Goal: Find specific fact: Find contact information

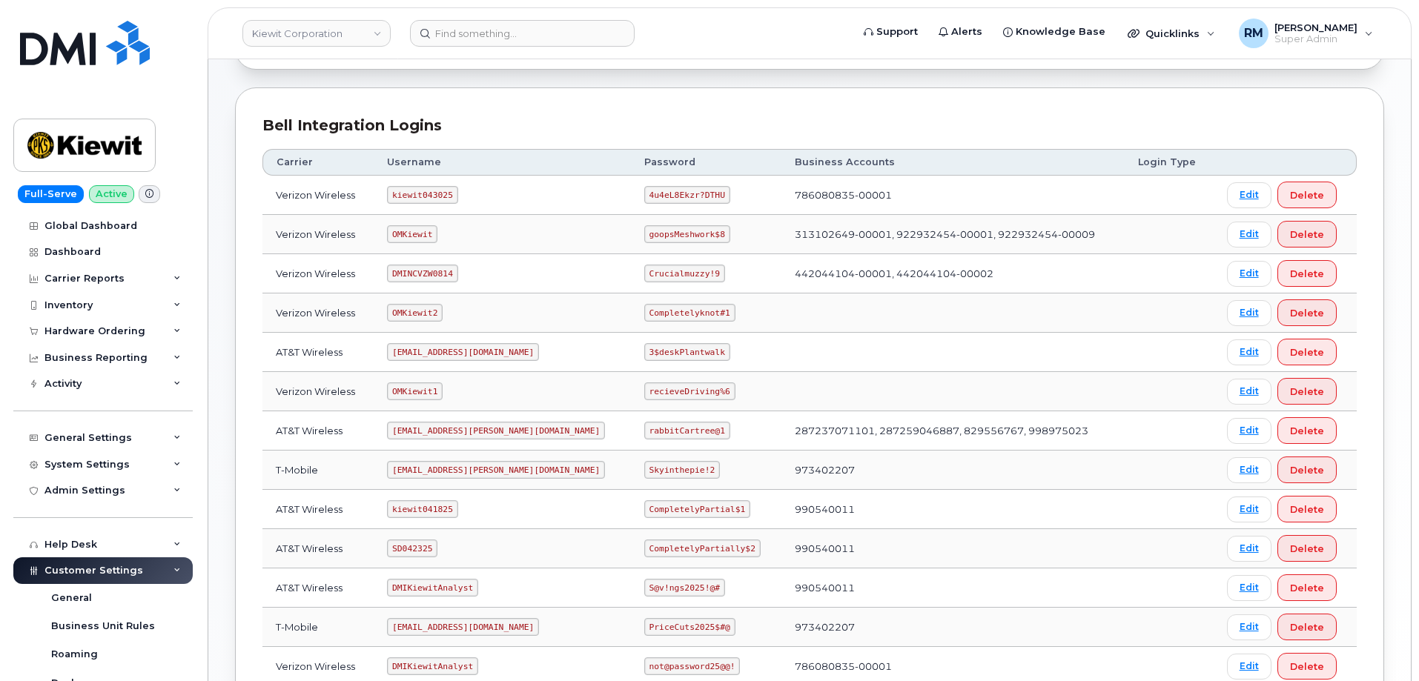
scroll to position [295, 0]
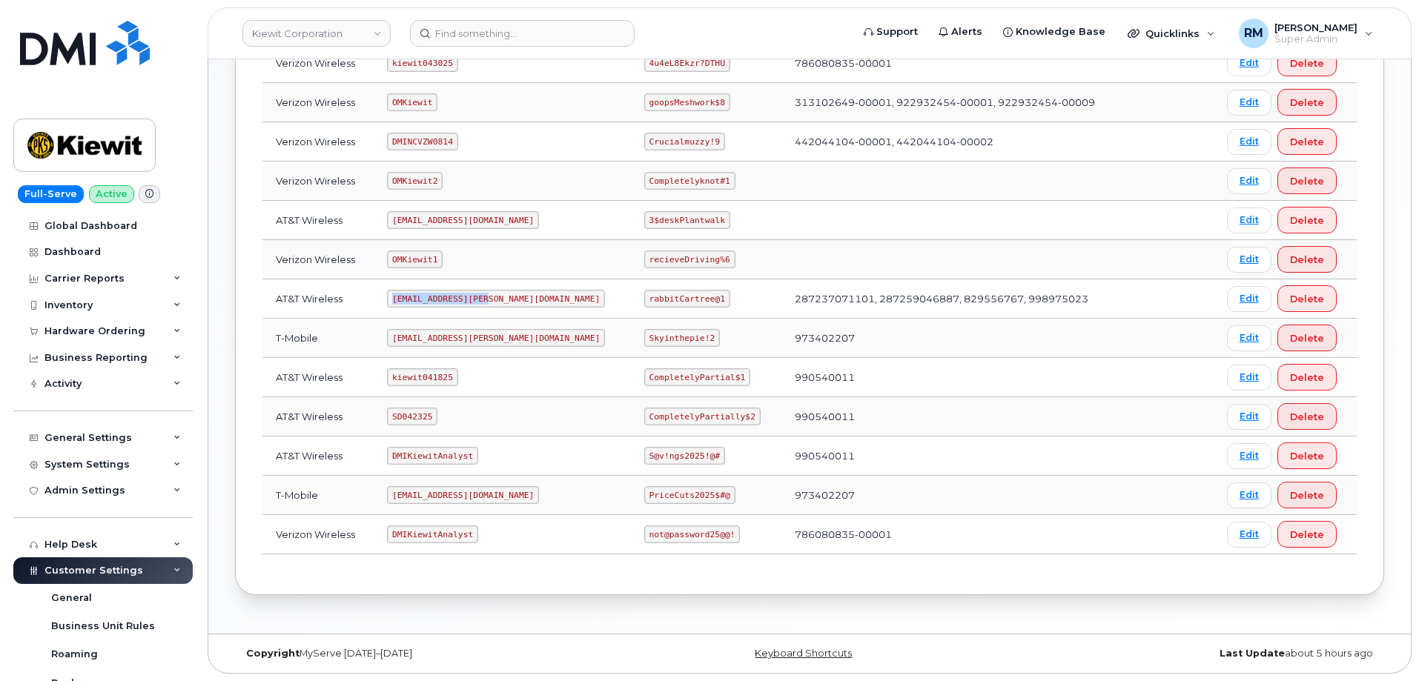
drag, startPoint x: 400, startPoint y: 297, endPoint x: 489, endPoint y: 294, distance: 89.0
click at [489, 294] on code "ms-kiewit@dminc.com" at bounding box center [496, 299] width 218 height 18
copy code "ms-kiewit@dminc.com"
drag, startPoint x: 600, startPoint y: 297, endPoint x: 681, endPoint y: 287, distance: 81.5
click at [684, 290] on td "rabbitCartree@1" at bounding box center [706, 298] width 150 height 39
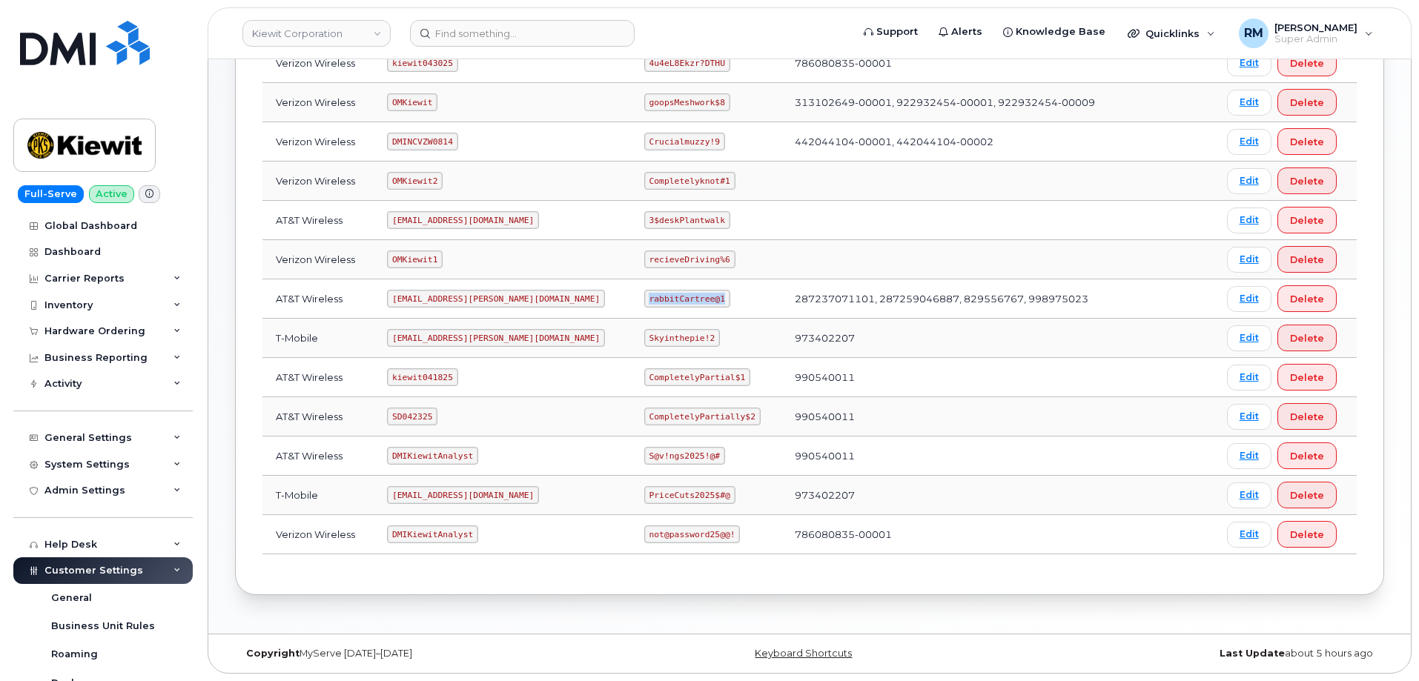
copy code "rabbitCartree@1"
click at [426, 415] on code "SD042325" at bounding box center [412, 417] width 50 height 18
copy code "SD042325"
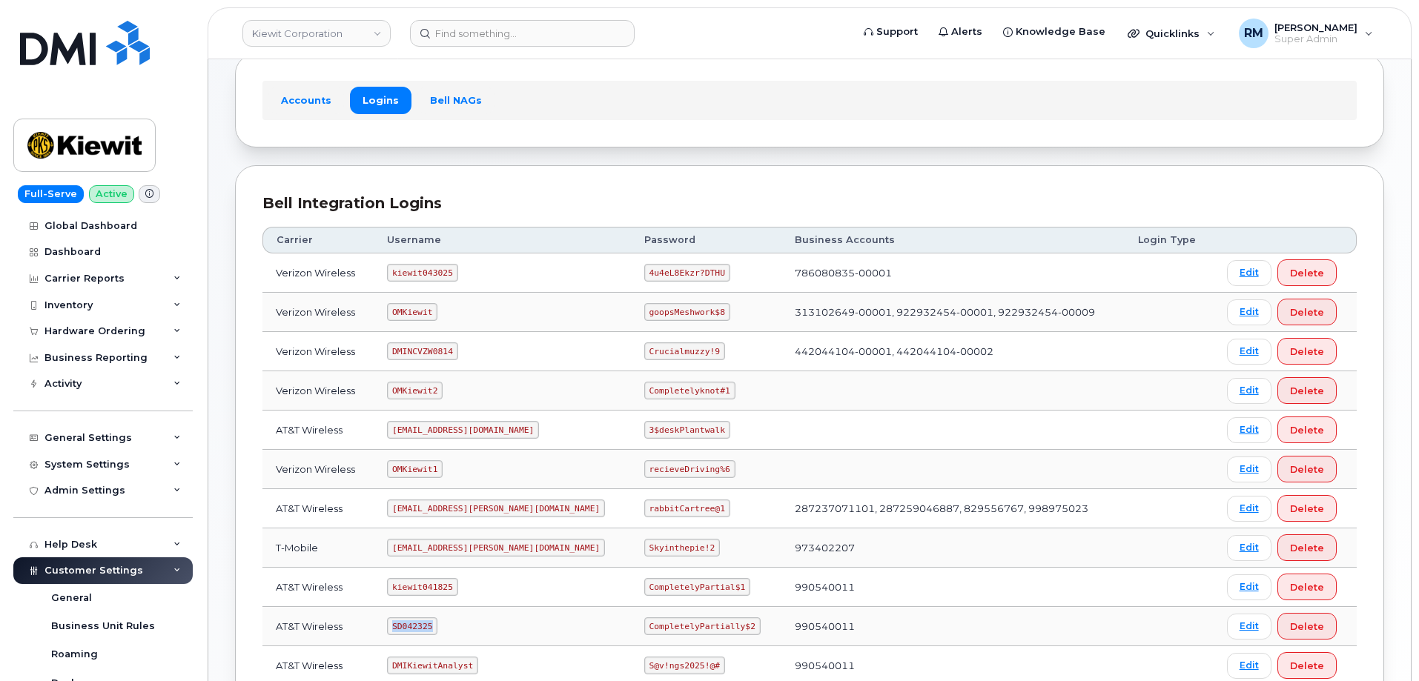
scroll to position [73, 0]
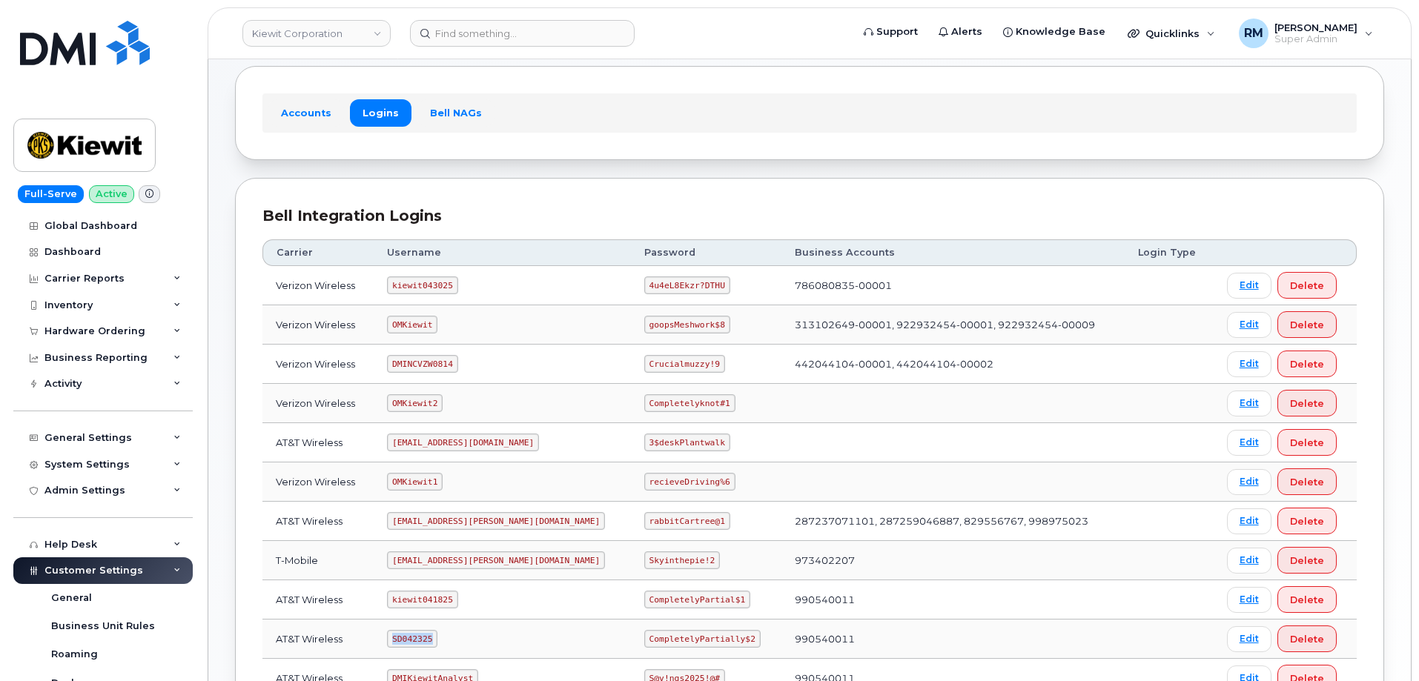
copy code "SD042325"
drag, startPoint x: 603, startPoint y: 640, endPoint x: 709, endPoint y: 634, distance: 105.4
click at [709, 634] on td "CompletelyPartially$2" at bounding box center [706, 639] width 150 height 39
copy code "CompletelyPartially$2"
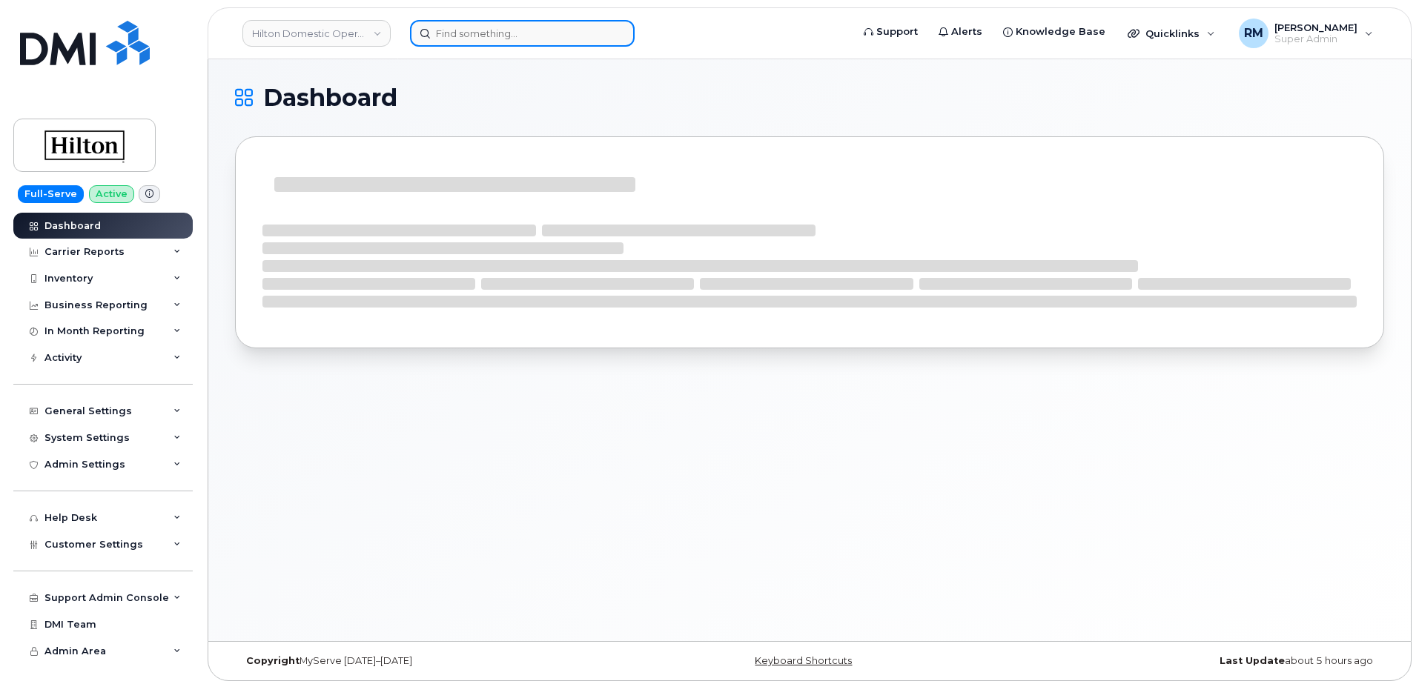
click at [457, 37] on input at bounding box center [522, 33] width 225 height 27
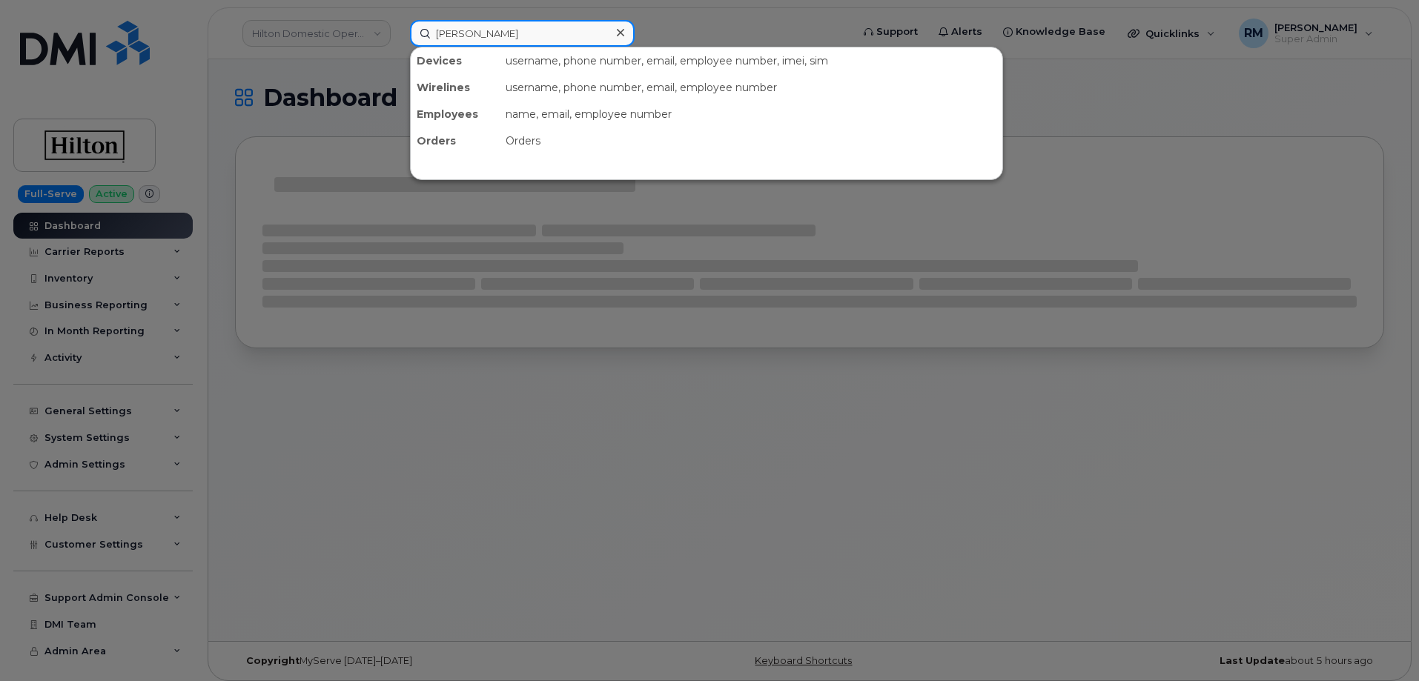
type input "martrelle murray"
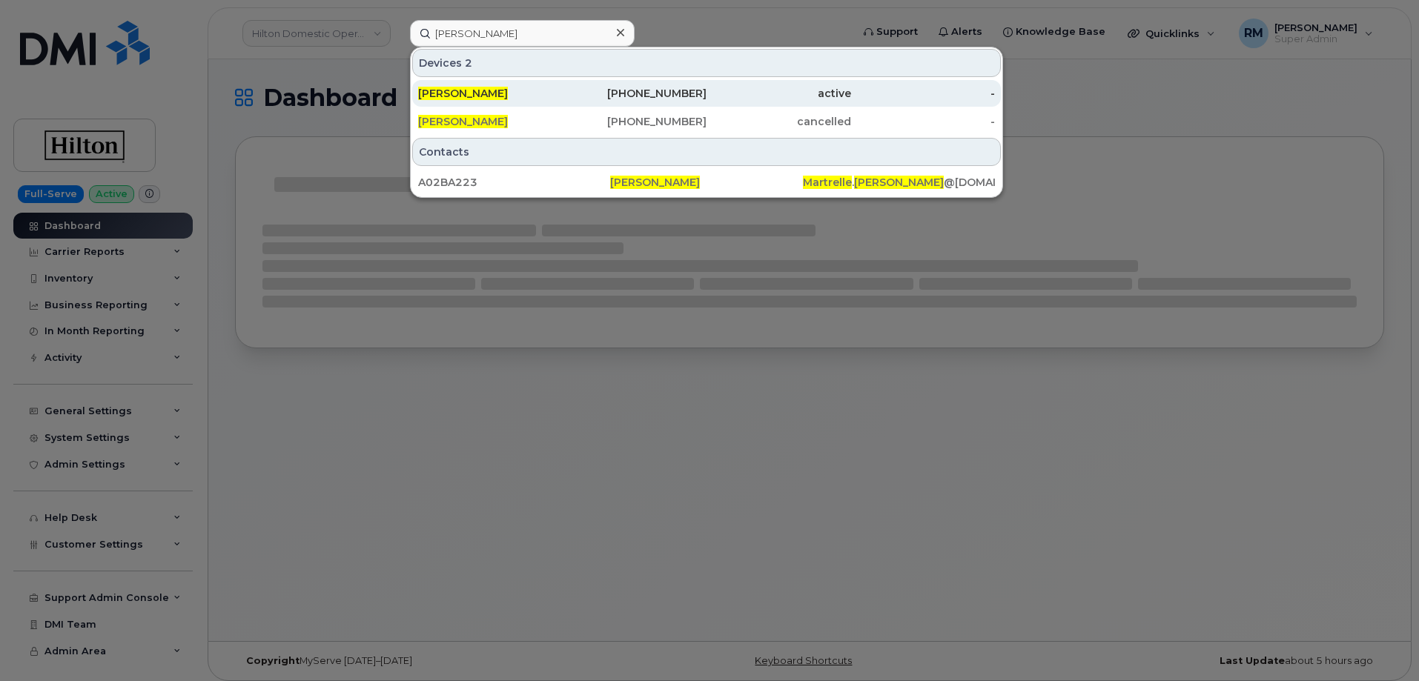
click at [481, 95] on span "Martrelle Murray" at bounding box center [463, 93] width 90 height 13
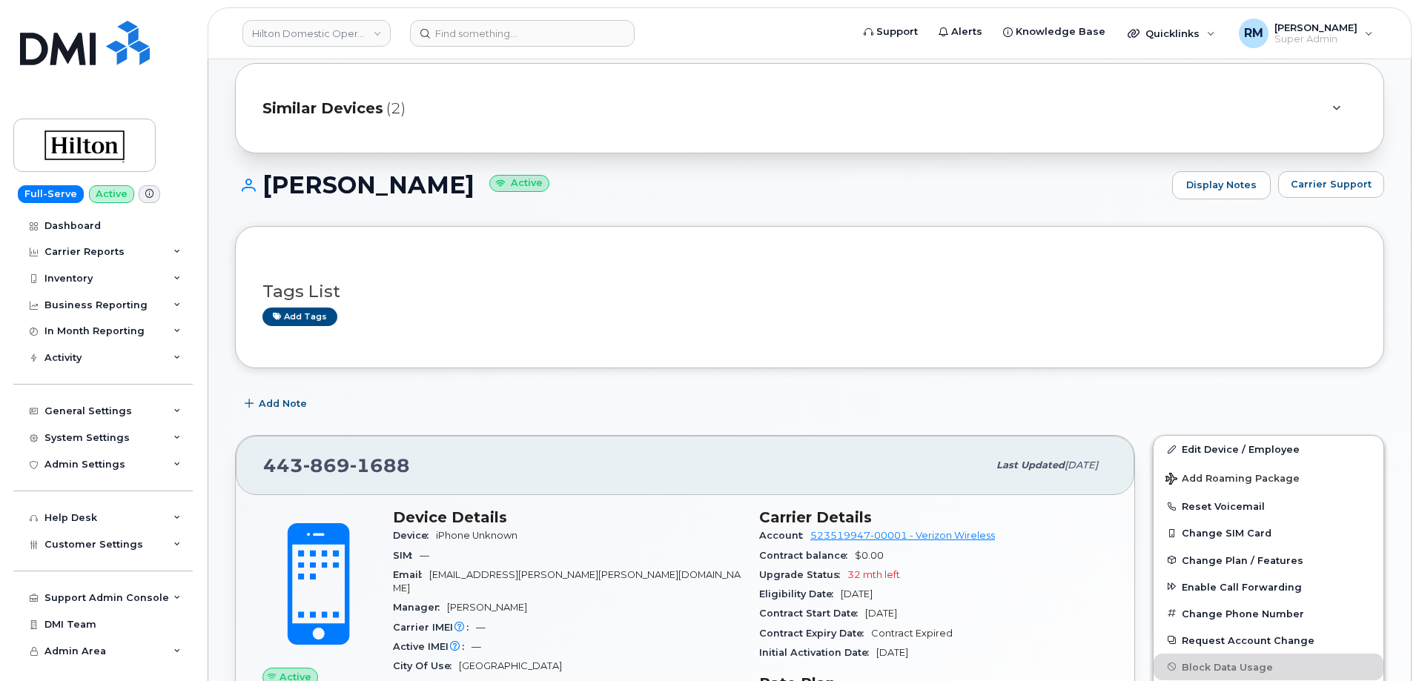
scroll to position [74, 0]
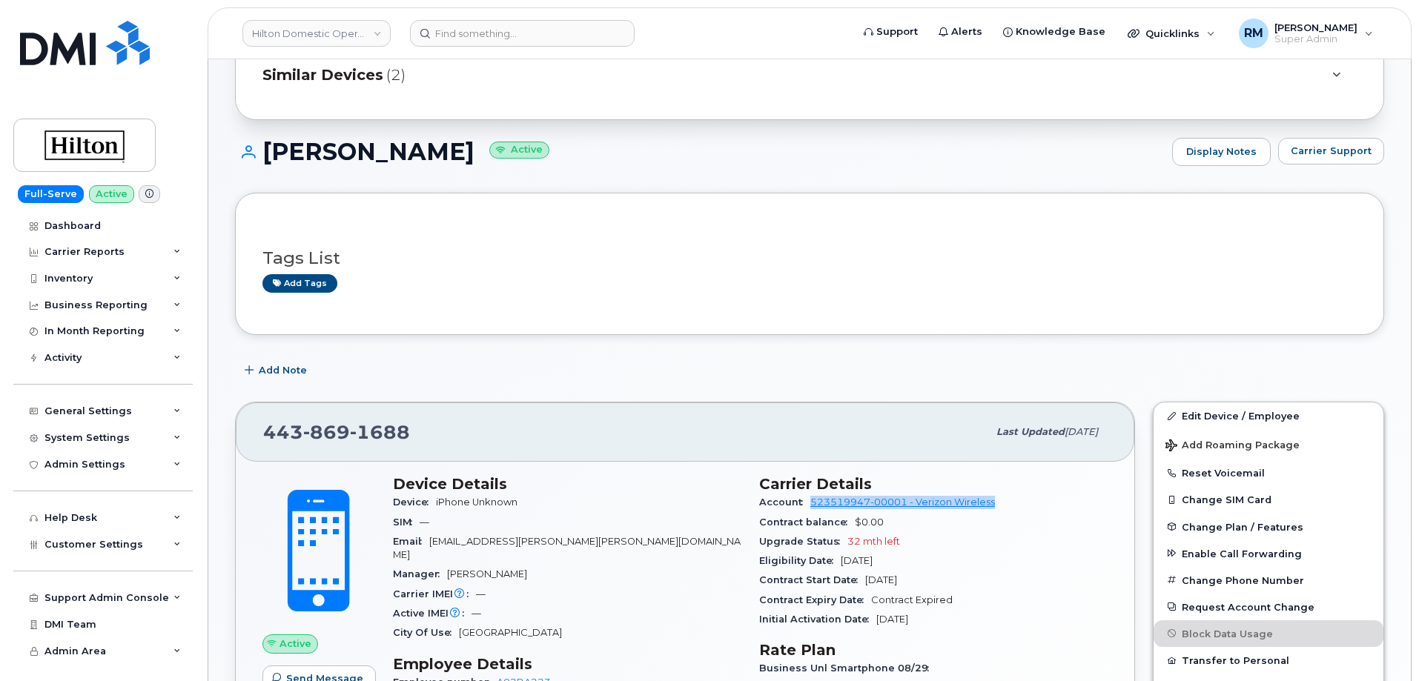
drag, startPoint x: 1007, startPoint y: 503, endPoint x: 811, endPoint y: 504, distance: 195.7
click at [811, 504] on div "Account 523519947-00001 - Verizon Wireless" at bounding box center [933, 502] width 348 height 19
copy link "523519947-00001 - Verizon Wireless"
drag, startPoint x: 408, startPoint y: 437, endPoint x: 242, endPoint y: 445, distance: 166.3
click at [242, 445] on div "443 869 1688 Last updated Sep 09, 2025" at bounding box center [685, 432] width 898 height 59
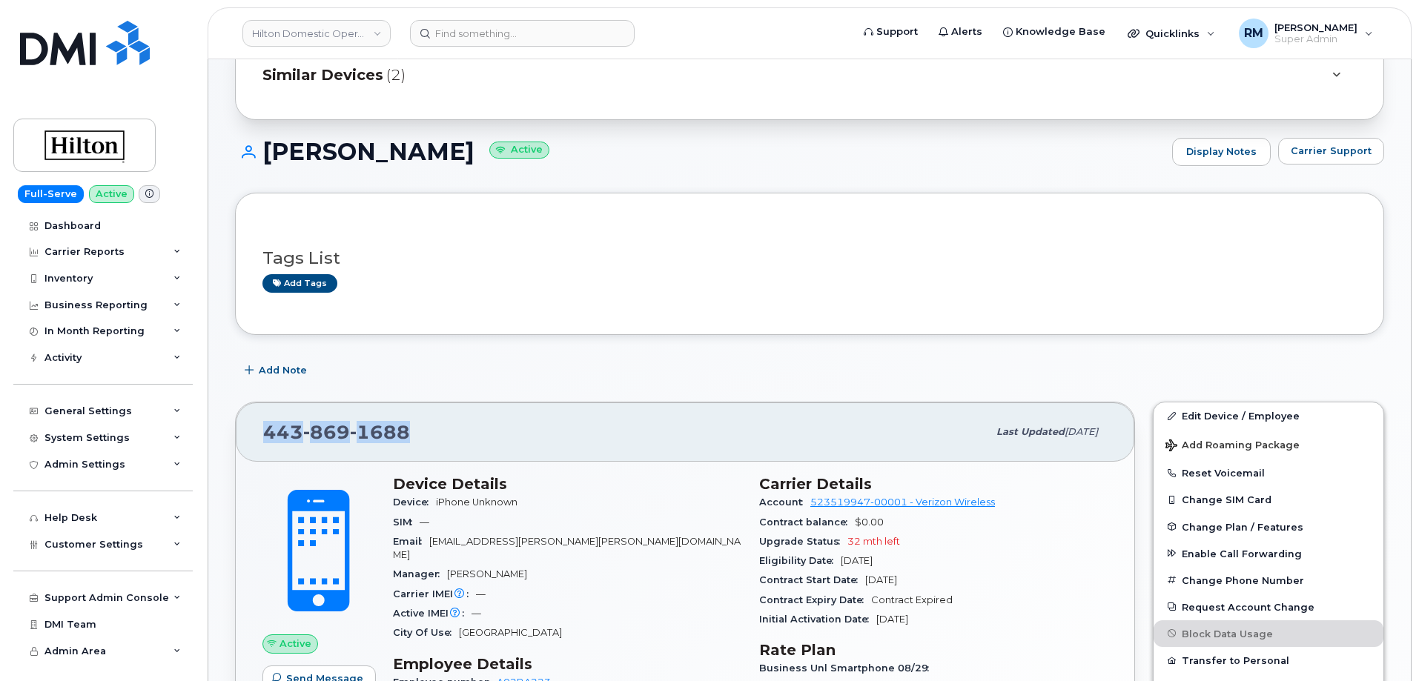
copy span "443 869 1688"
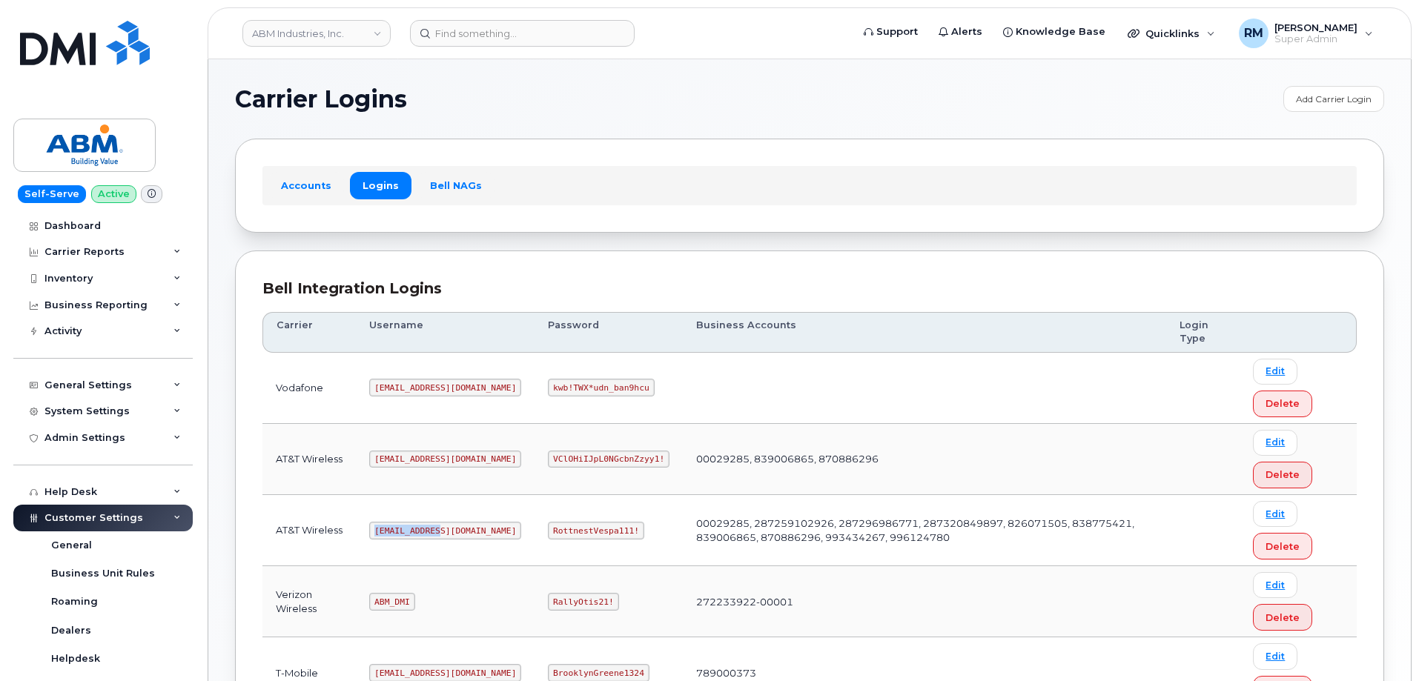
drag, startPoint x: 376, startPoint y: 532, endPoint x: 884, endPoint y: 434, distance: 517.0
click at [458, 532] on td "abm@dminc.com" at bounding box center [445, 530] width 179 height 71
copy code "abm@dminc.com"
click at [552, 529] on code "RottnestVespa111!" at bounding box center [596, 531] width 96 height 18
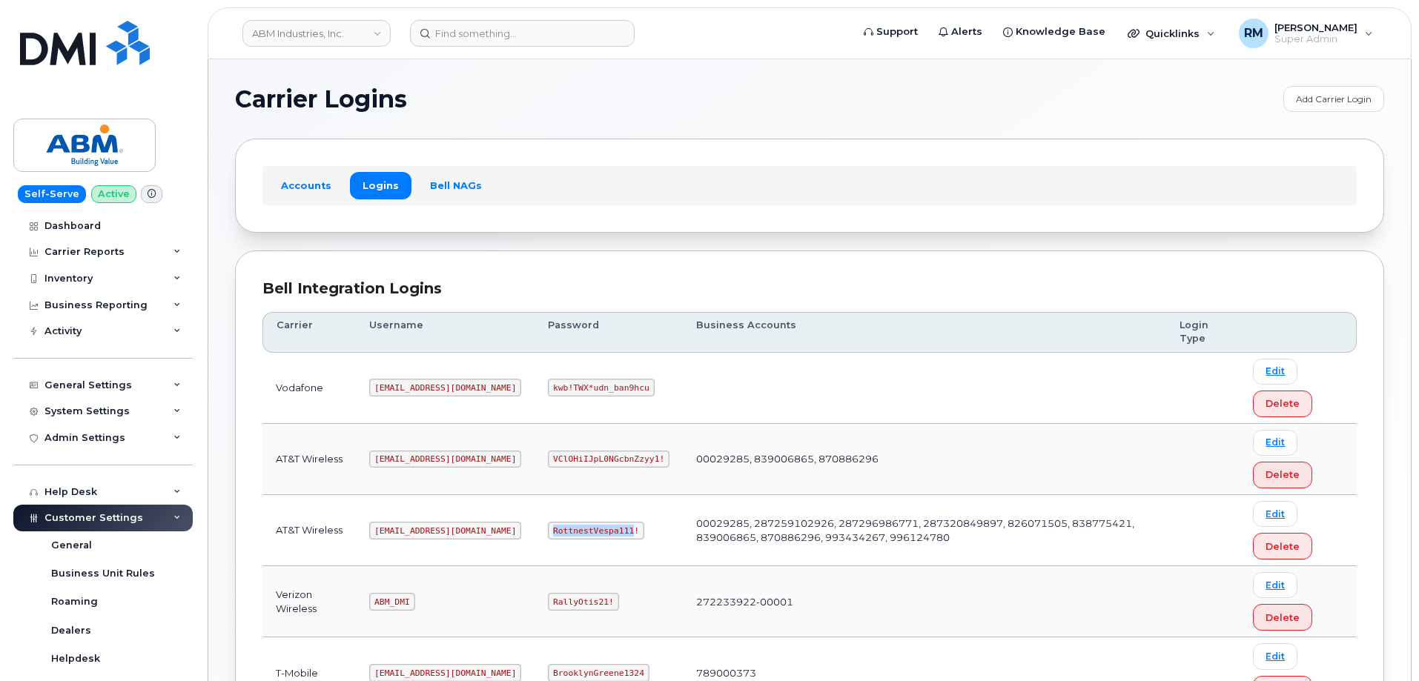
copy code "RottnestVespa111"
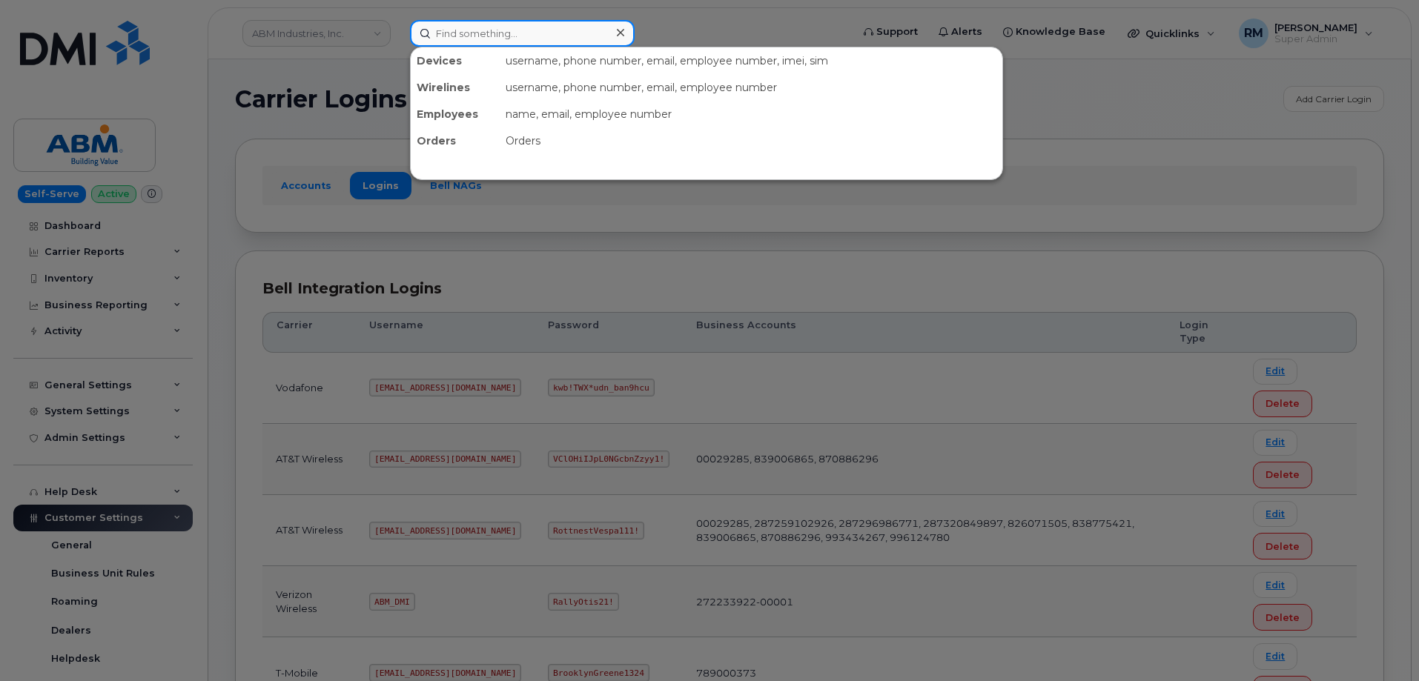
click at [494, 35] on input at bounding box center [522, 33] width 225 height 27
paste input "504-357-1203"
type input "504-357-1203"
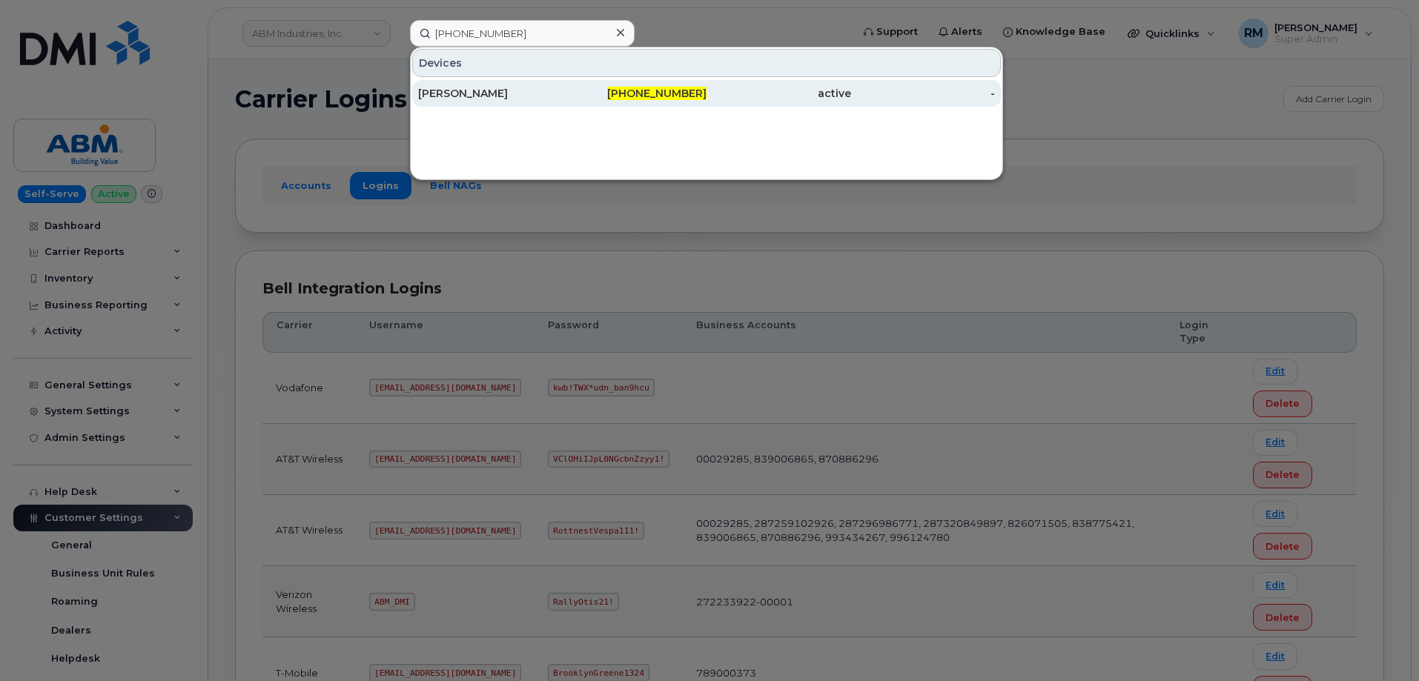
click at [471, 87] on div "Sebastian Stutz" at bounding box center [490, 93] width 145 height 15
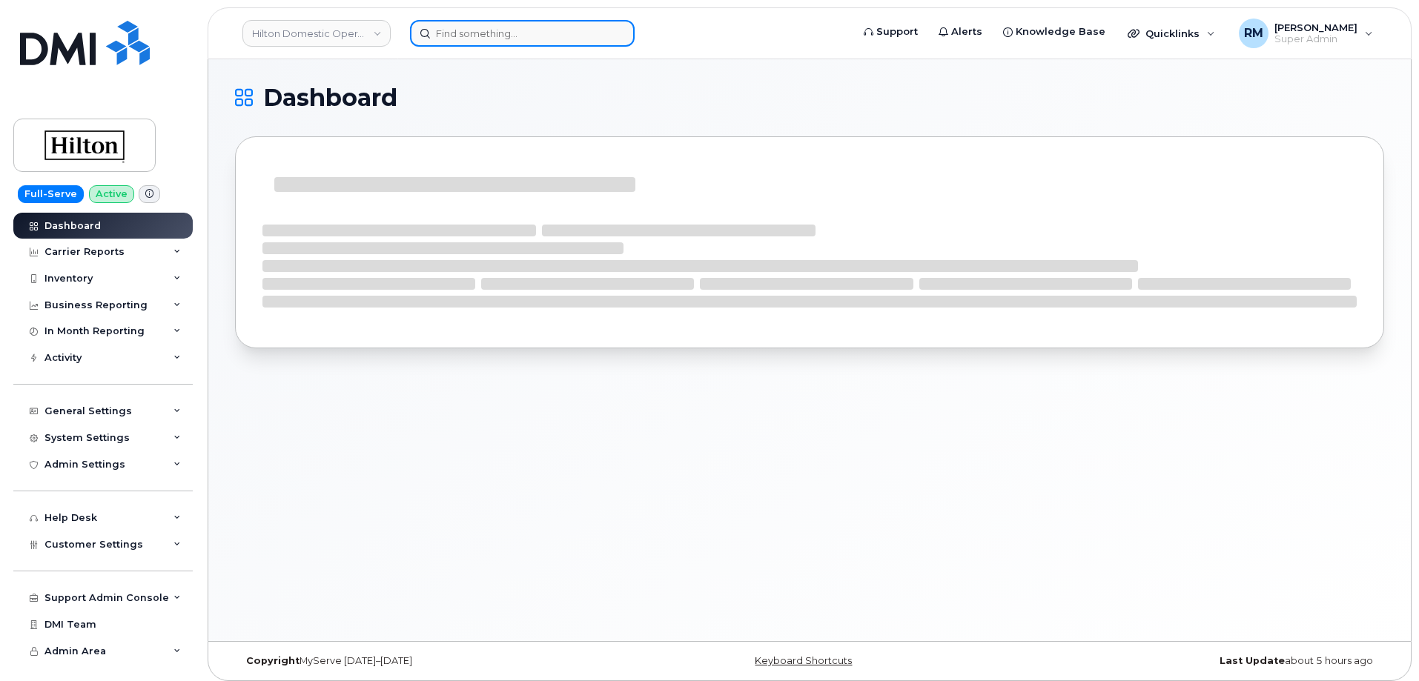
click at [491, 36] on input at bounding box center [522, 33] width 225 height 27
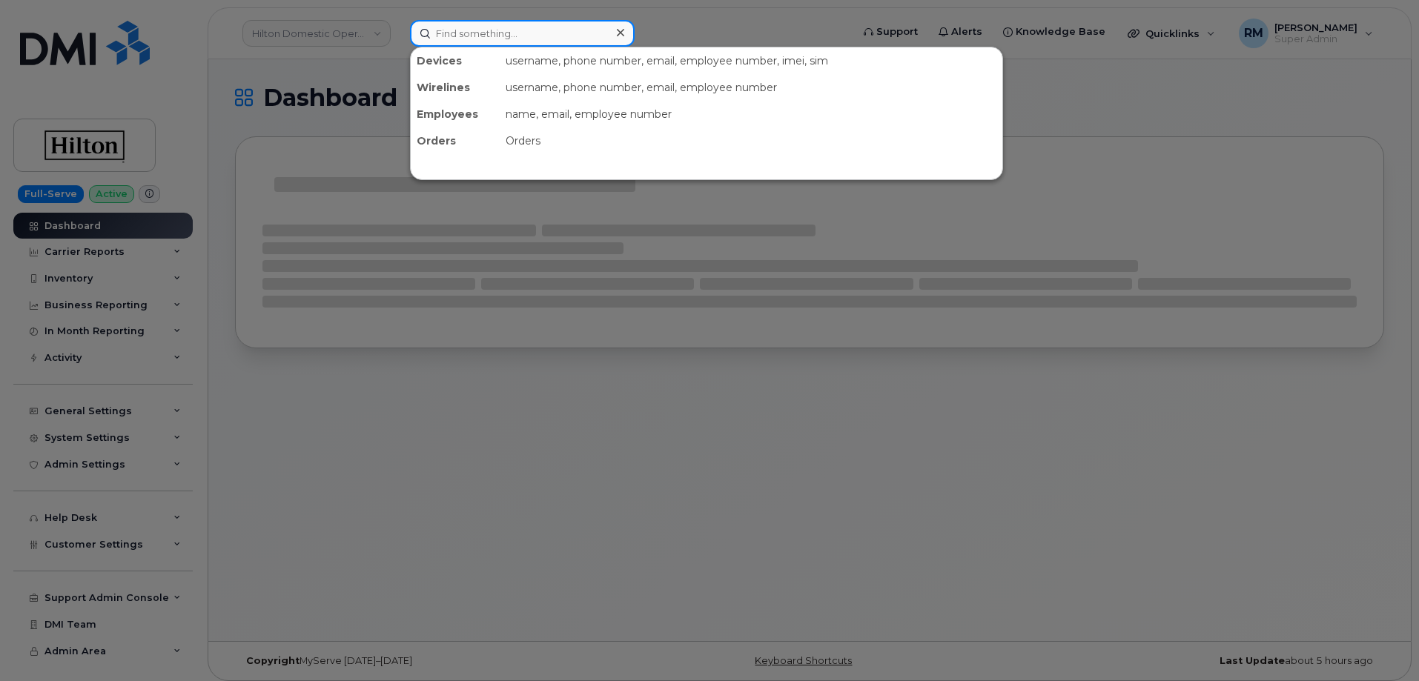
paste input "7737206379"
type input "7737206379"
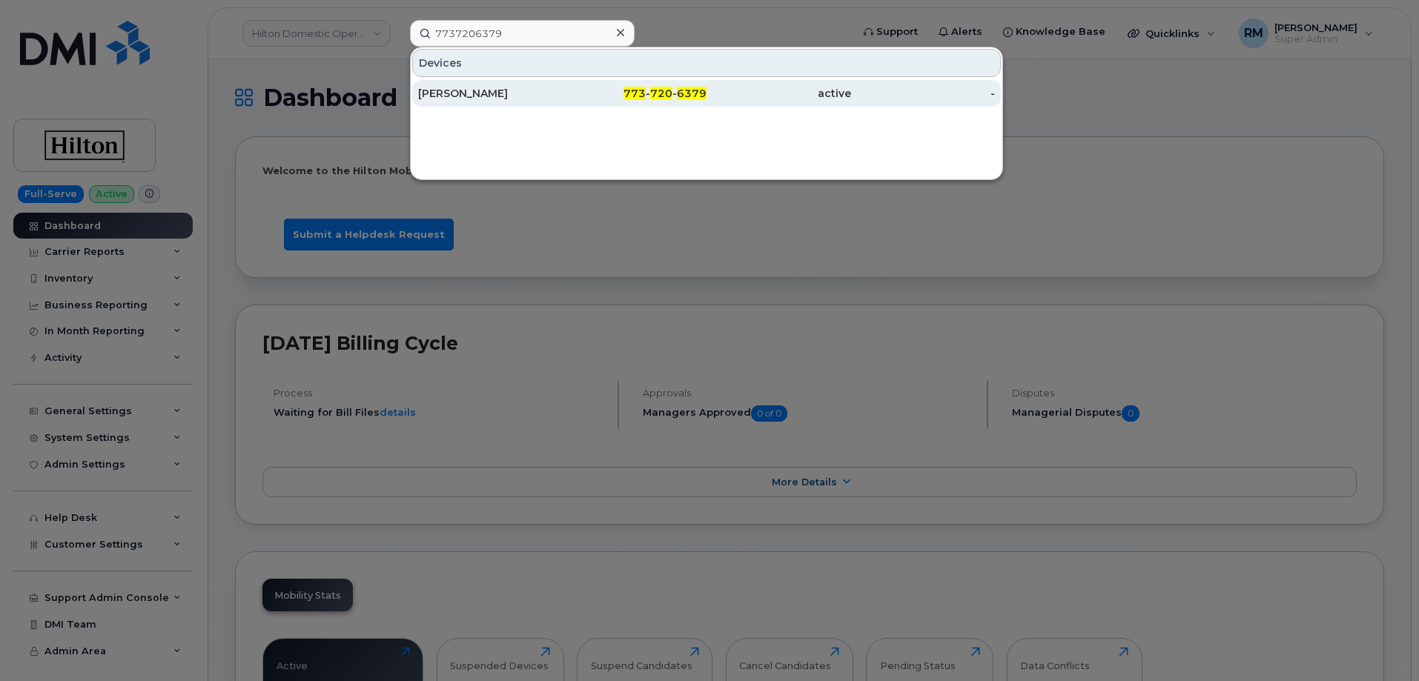
click at [488, 88] on div "[PERSON_NAME]" at bounding box center [490, 93] width 145 height 15
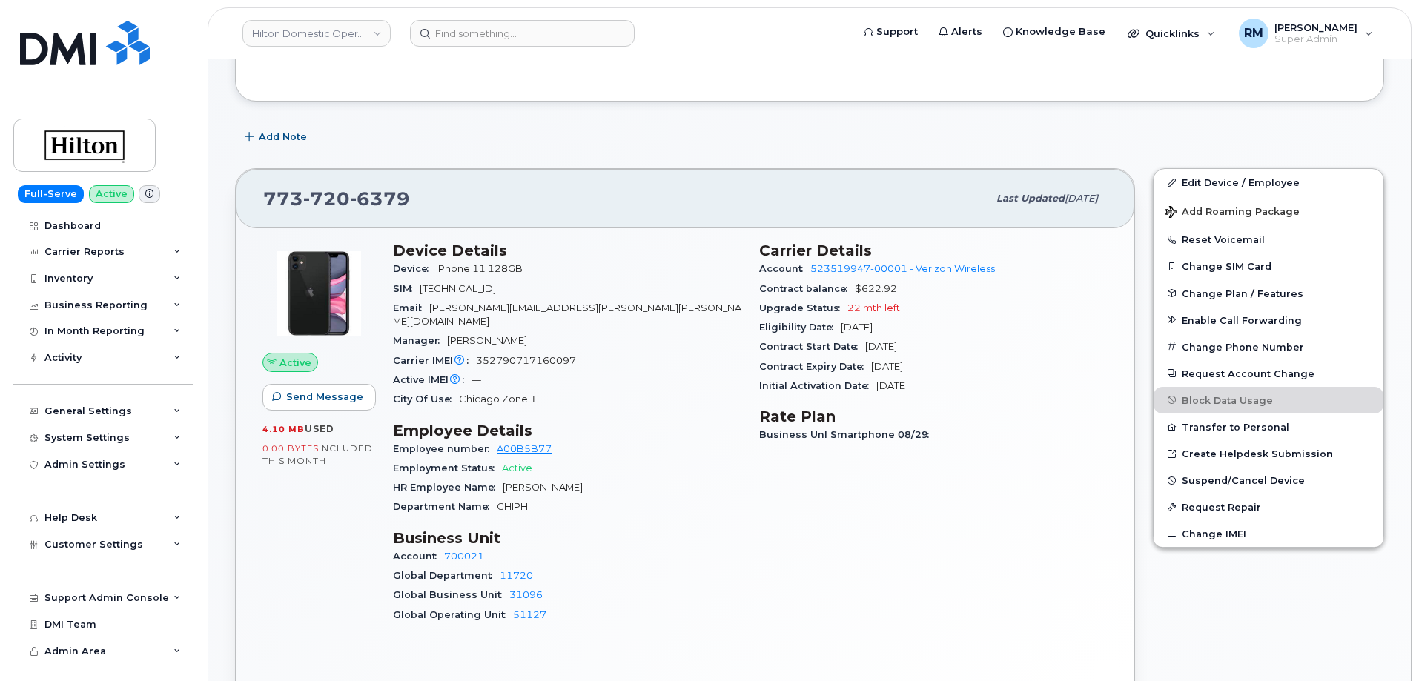
scroll to position [222, 0]
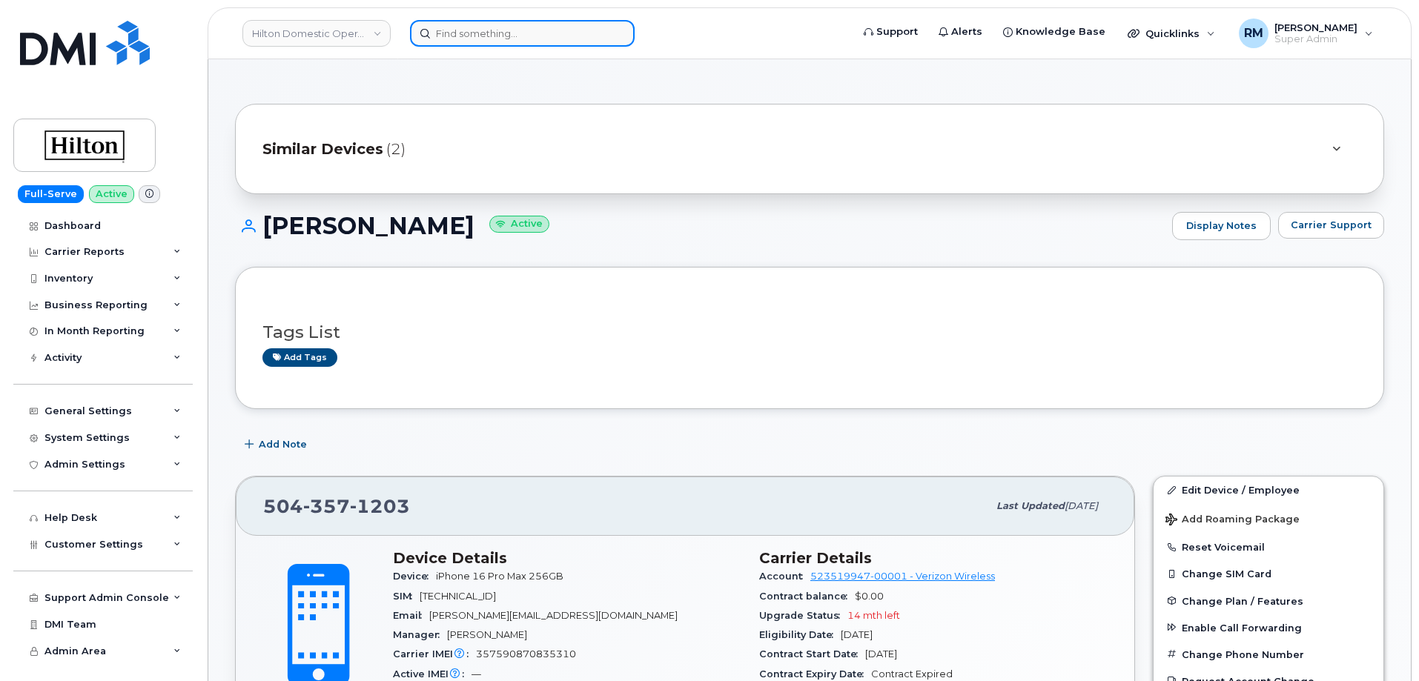
click at [454, 40] on input at bounding box center [522, 33] width 225 height 27
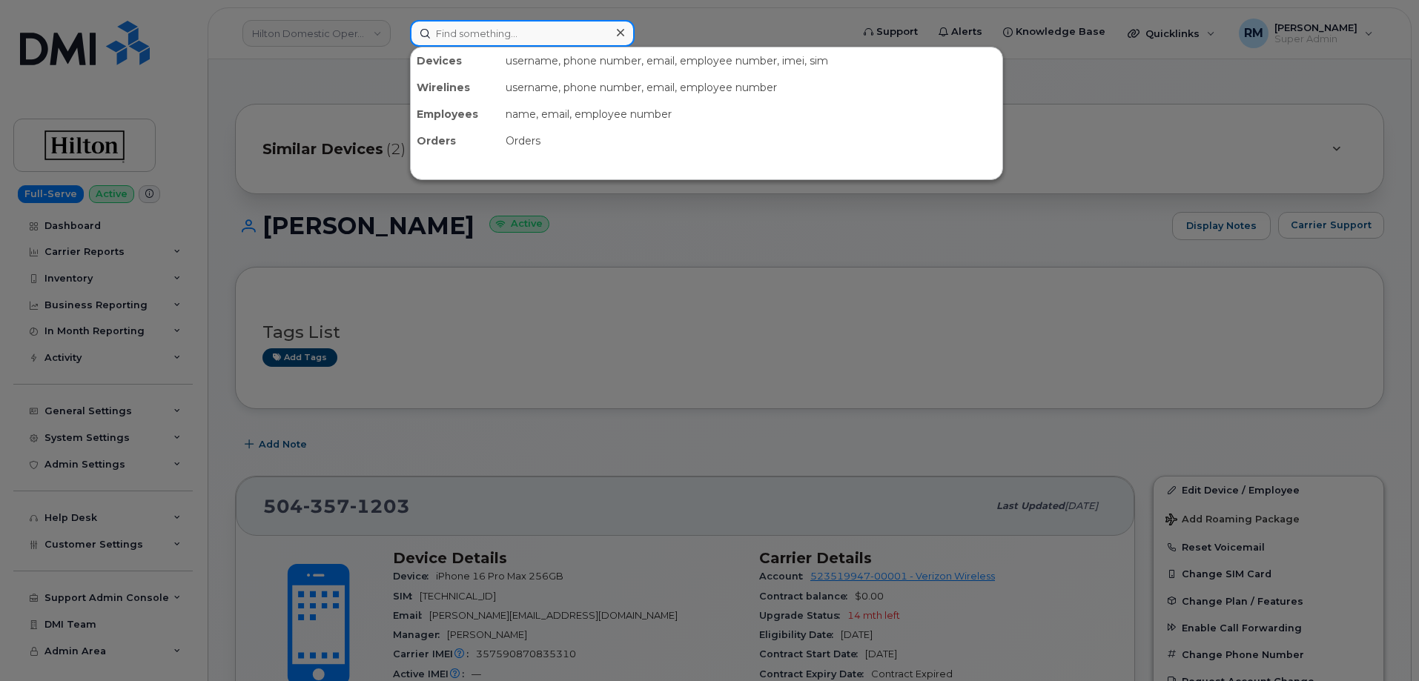
paste input "504-357-1203"
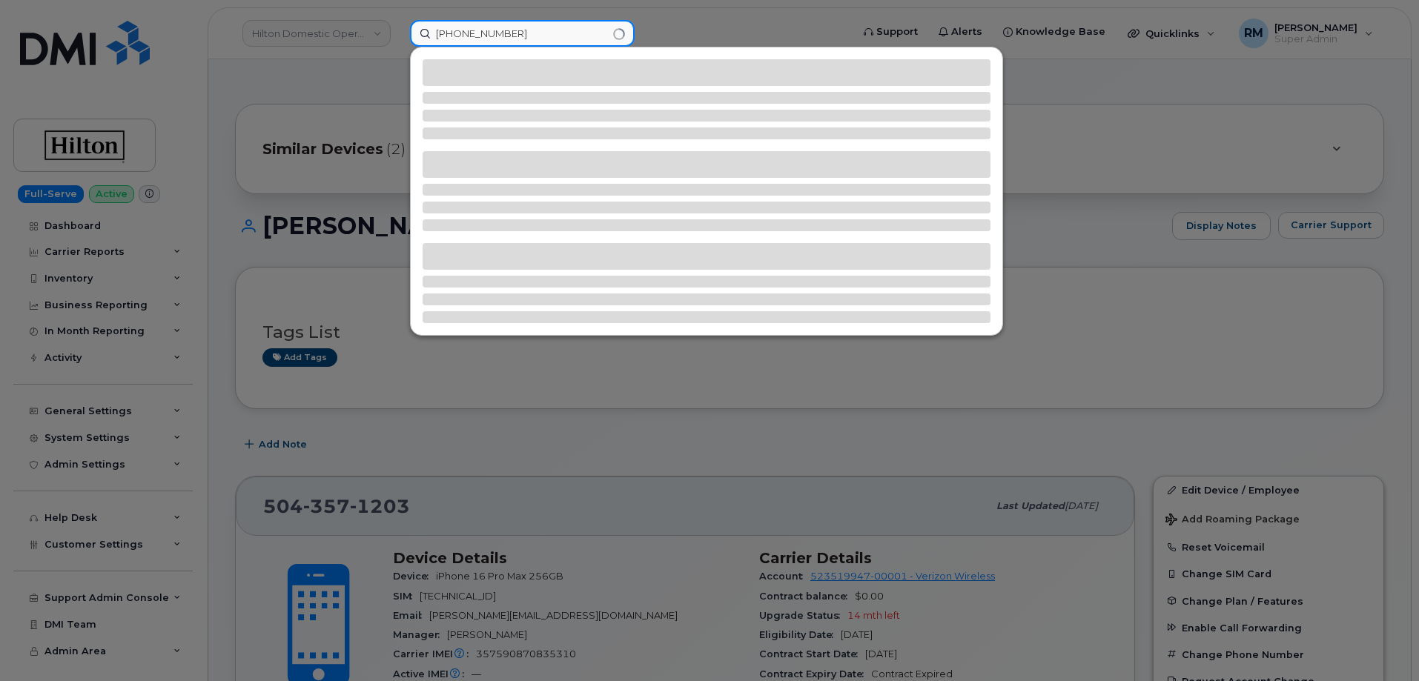
type input "504-357-1203"
click at [332, 171] on div at bounding box center [709, 340] width 1419 height 681
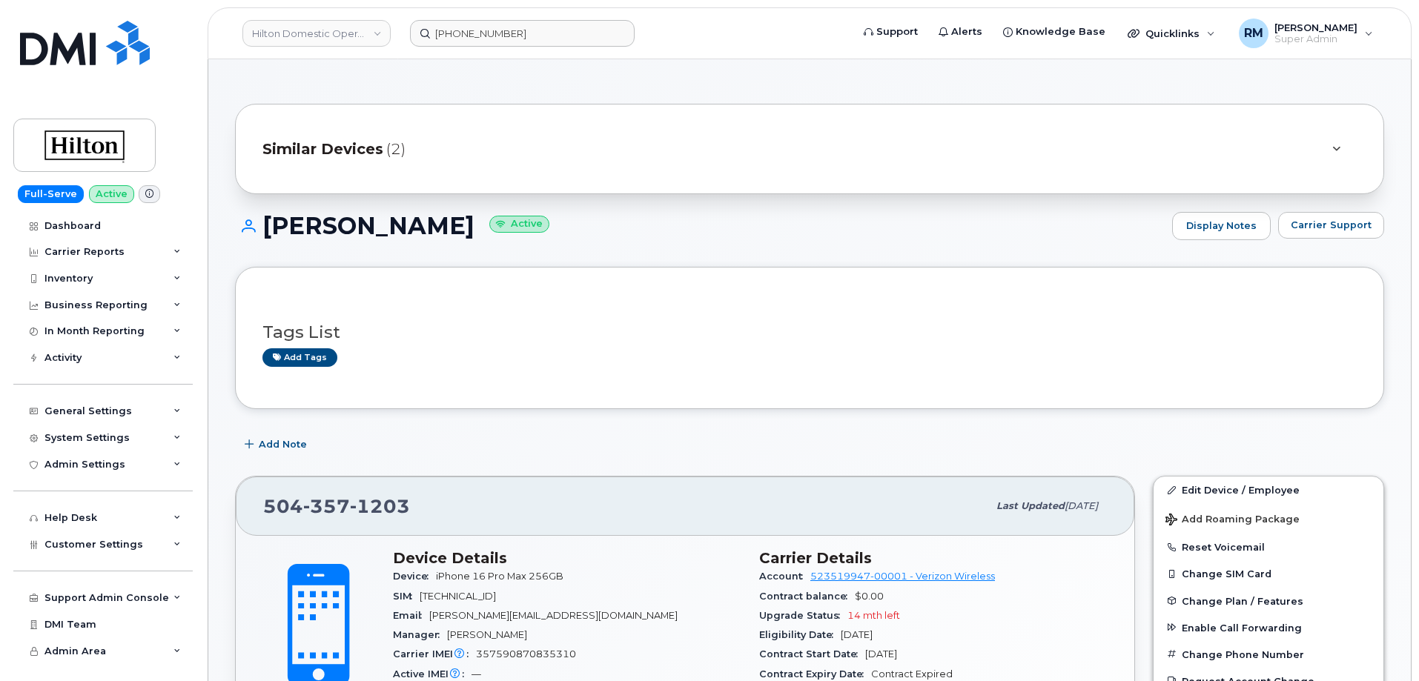
click at [371, 146] on span "Similar Devices" at bounding box center [322, 149] width 121 height 21
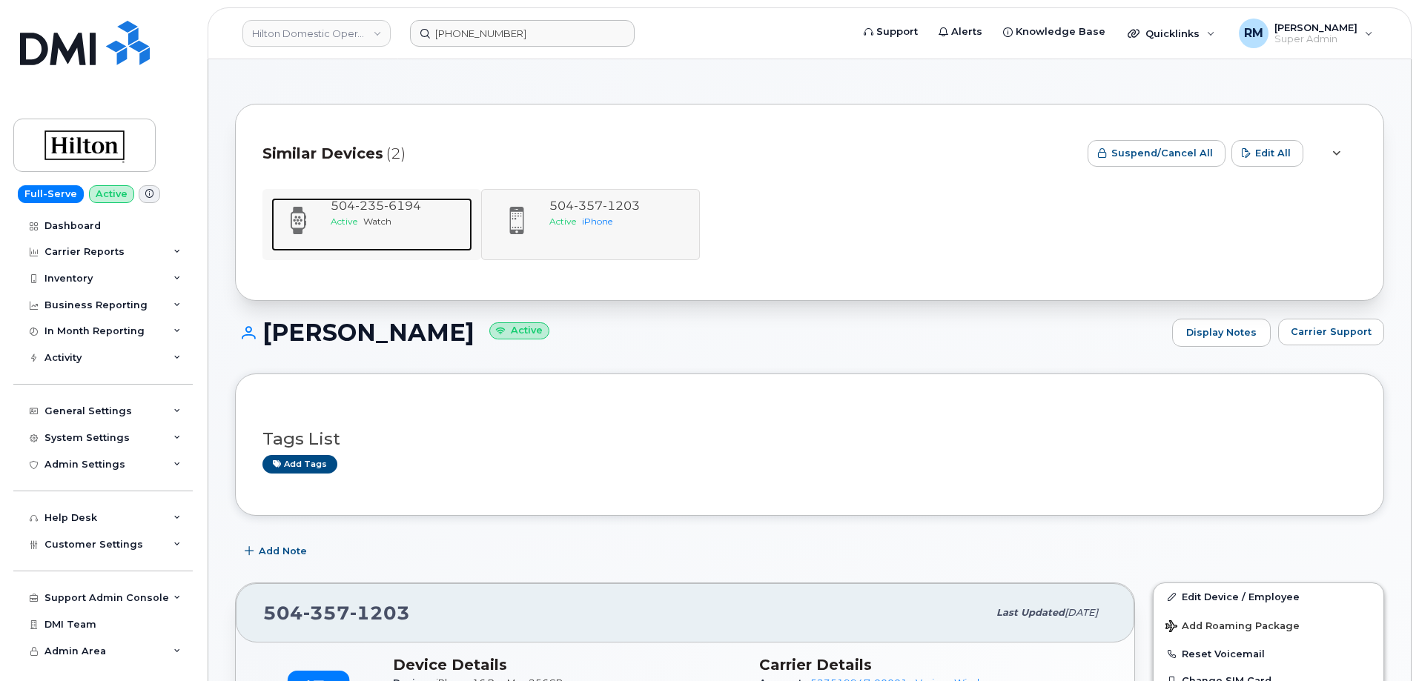
click at [386, 208] on span "6194" at bounding box center [402, 206] width 37 height 14
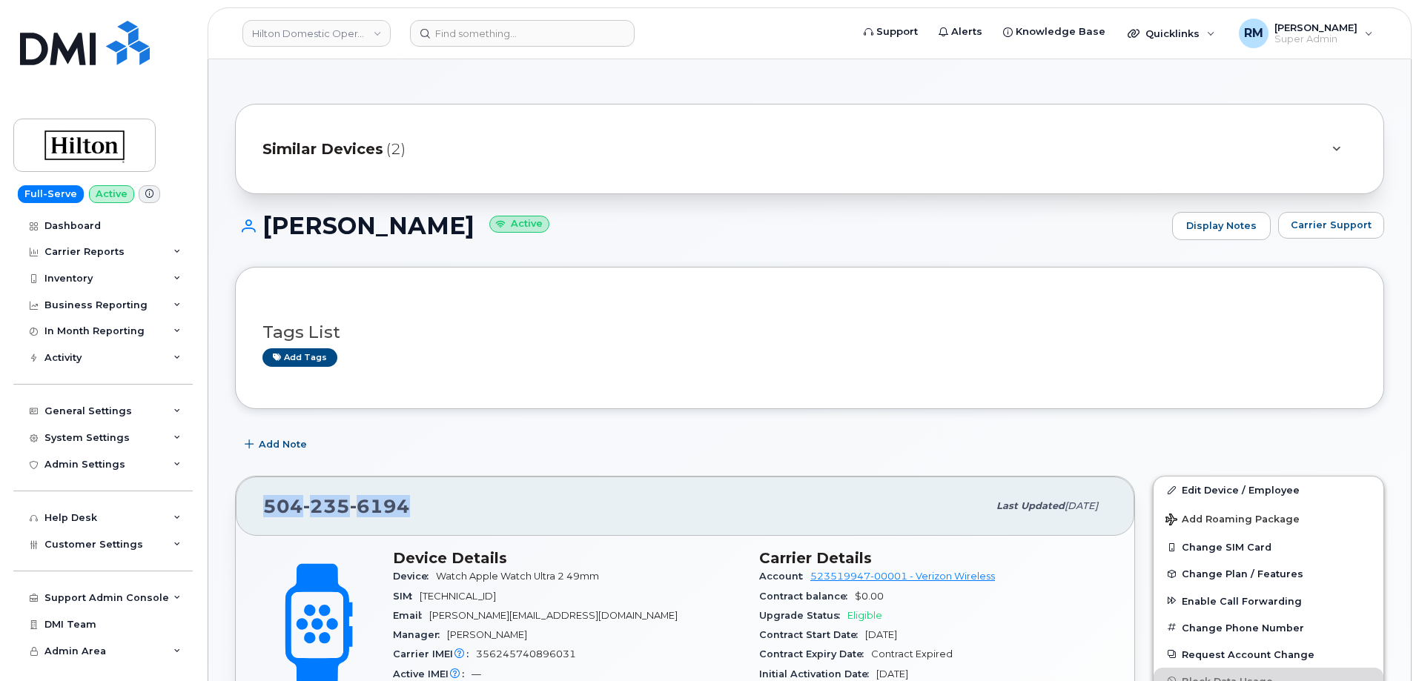
drag, startPoint x: 423, startPoint y: 509, endPoint x: 236, endPoint y: 500, distance: 186.3
click at [236, 500] on div "504 235 6194 Last updated Jul 15, 2025" at bounding box center [685, 506] width 898 height 59
copy span "504 235 6194"
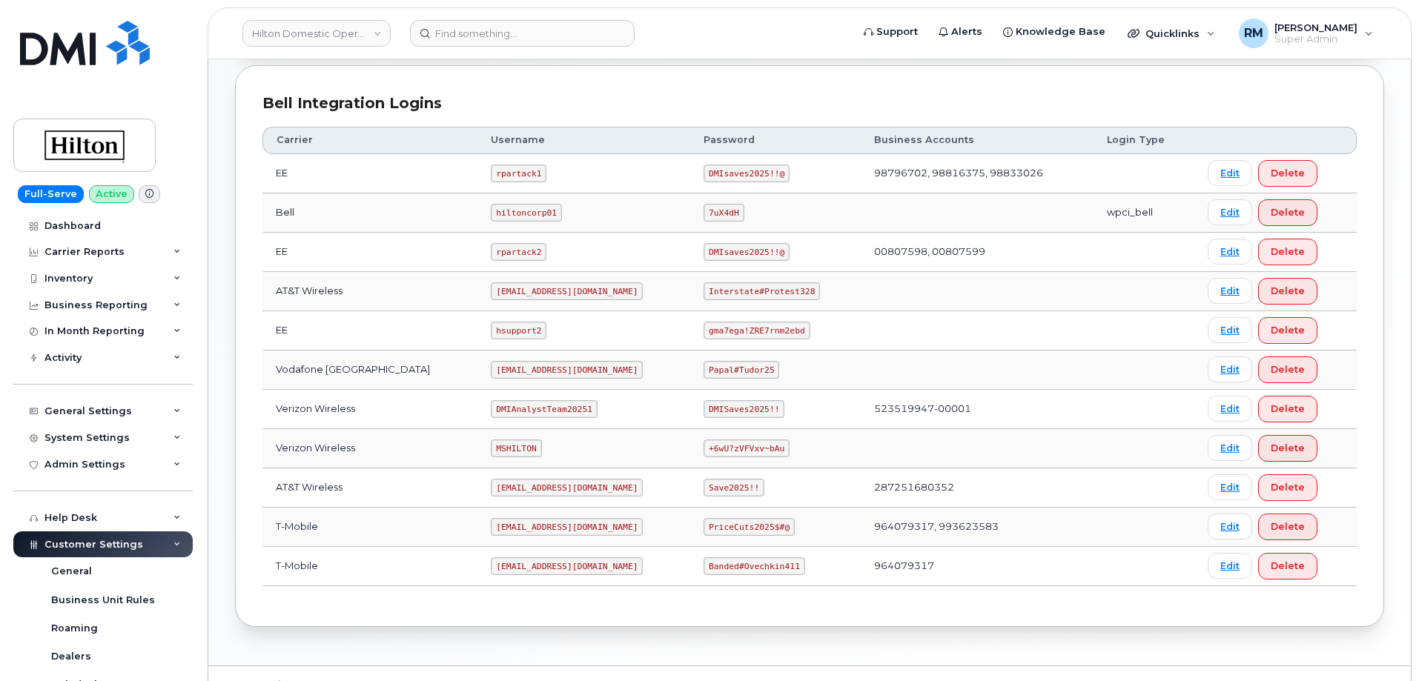
scroll to position [371, 0]
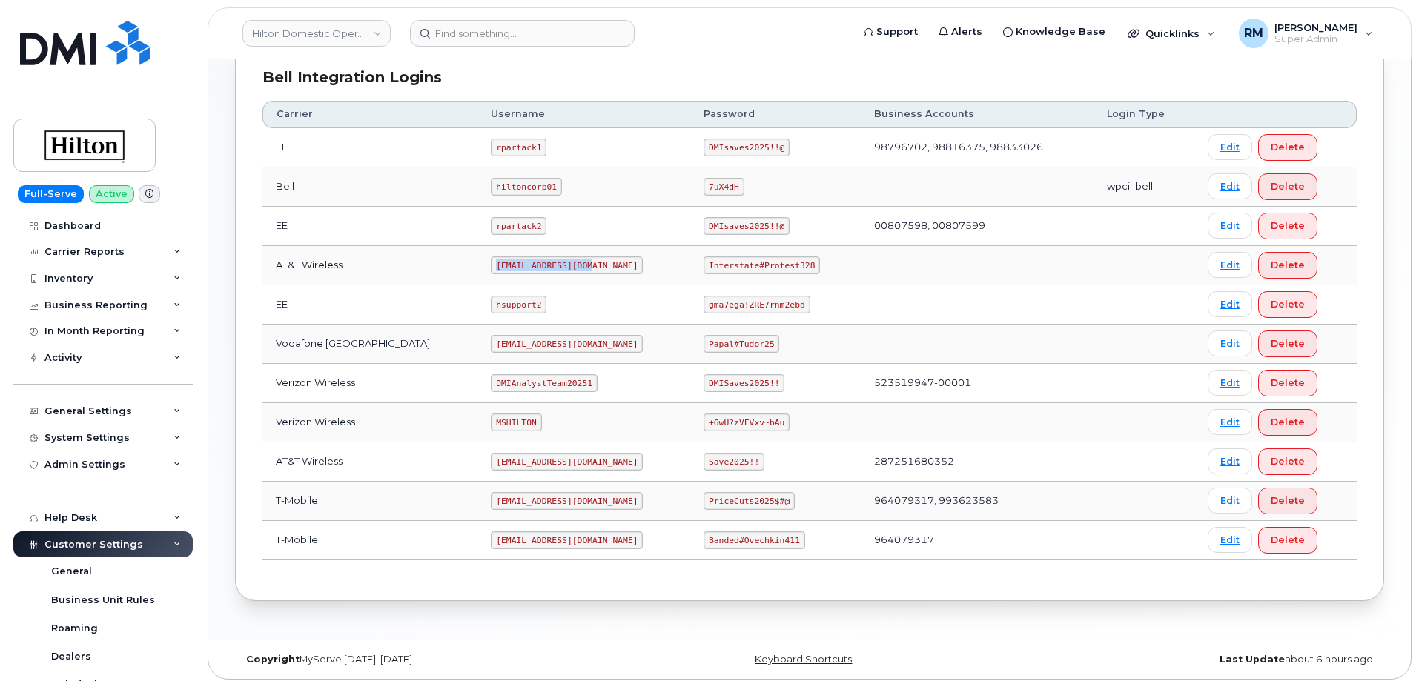
drag, startPoint x: 474, startPoint y: 265, endPoint x: 632, endPoint y: 262, distance: 157.2
click at [628, 263] on td "ms-hilton@dminc.com" at bounding box center [583, 265] width 213 height 39
copy code "ms-hilton@dminc.com"
drag, startPoint x: 695, startPoint y: 265, endPoint x: 844, endPoint y: 264, distance: 148.3
click at [844, 264] on tr "AT&T Wireless ms-hilton@dminc.com Interstate#Protest328 Edit Delete" at bounding box center [809, 265] width 1094 height 39
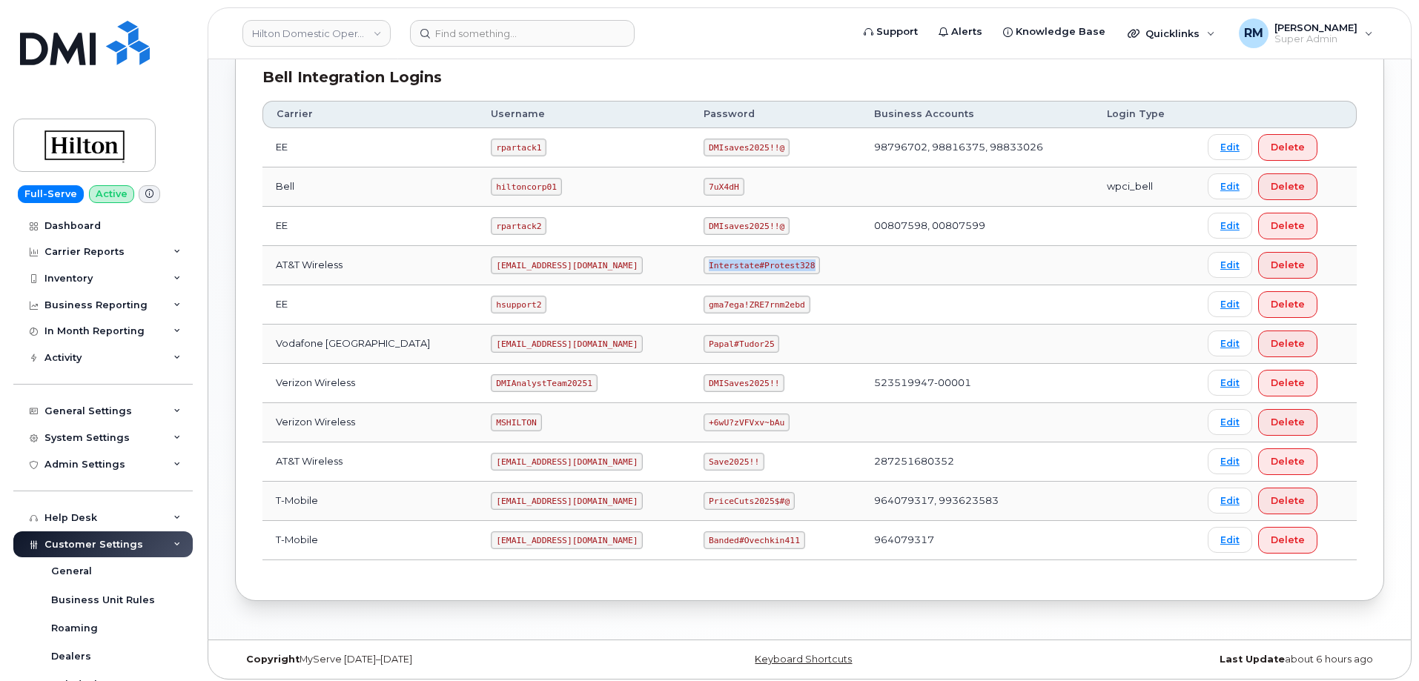
copy code "Interstate#Protest328"
click at [713, 267] on code "Interstate#Protest328" at bounding box center [762, 266] width 116 height 18
drag, startPoint x: 694, startPoint y: 263, endPoint x: 807, endPoint y: 265, distance: 113.4
click at [807, 265] on td "Interstate#Protest328" at bounding box center [775, 265] width 171 height 39
copy code "Interstate#Protest328"
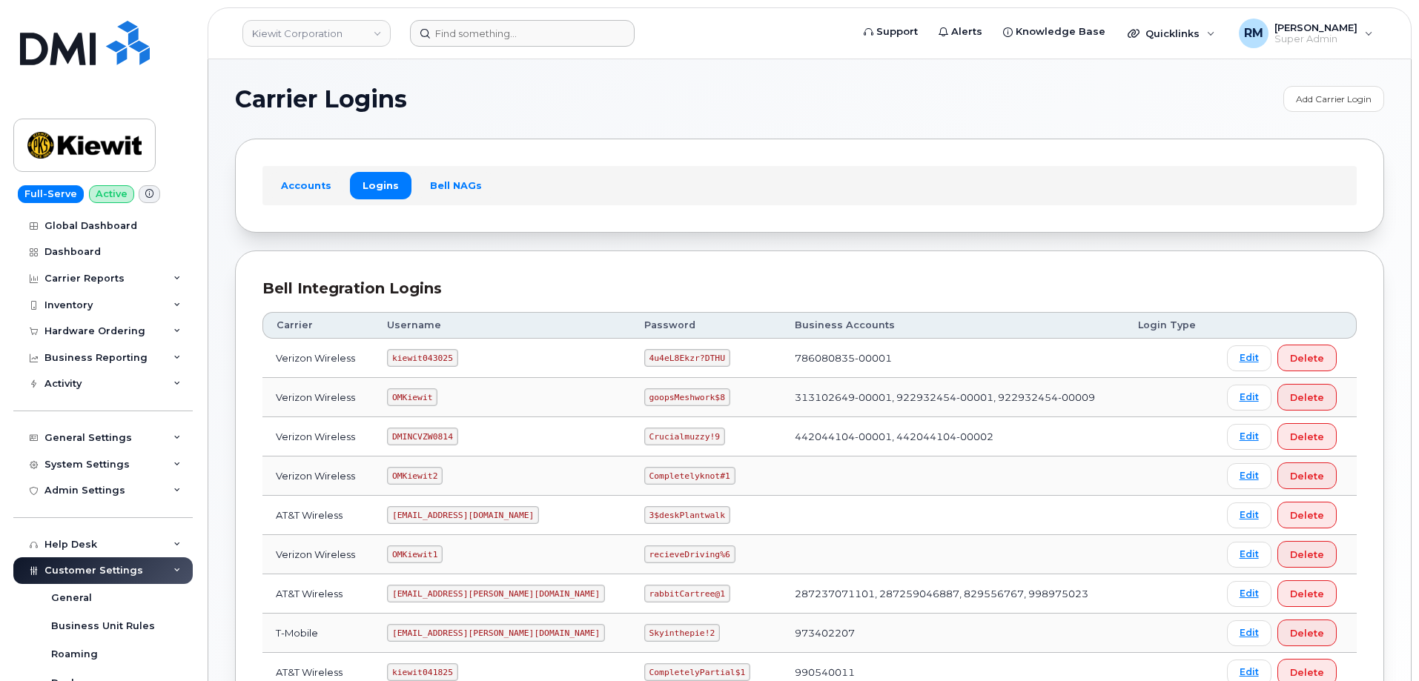
scroll to position [73, 0]
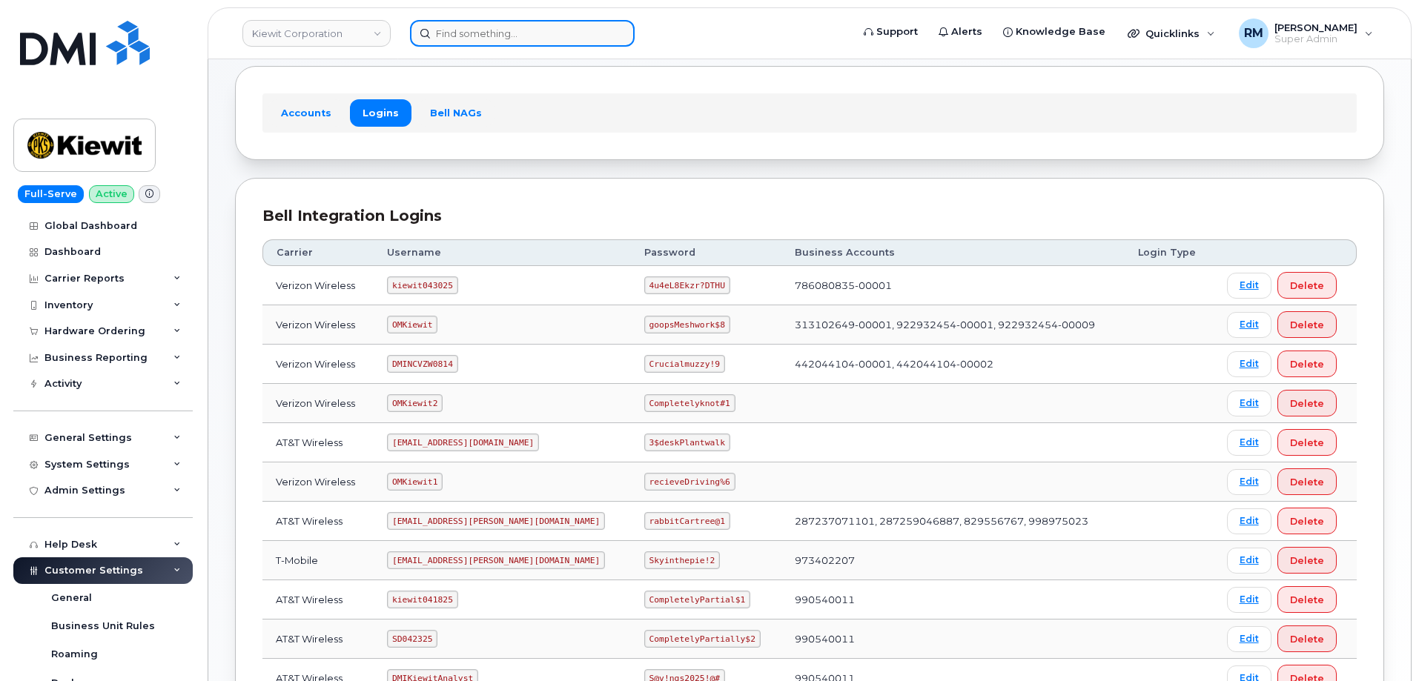
click at [448, 32] on input at bounding box center [522, 33] width 225 height 27
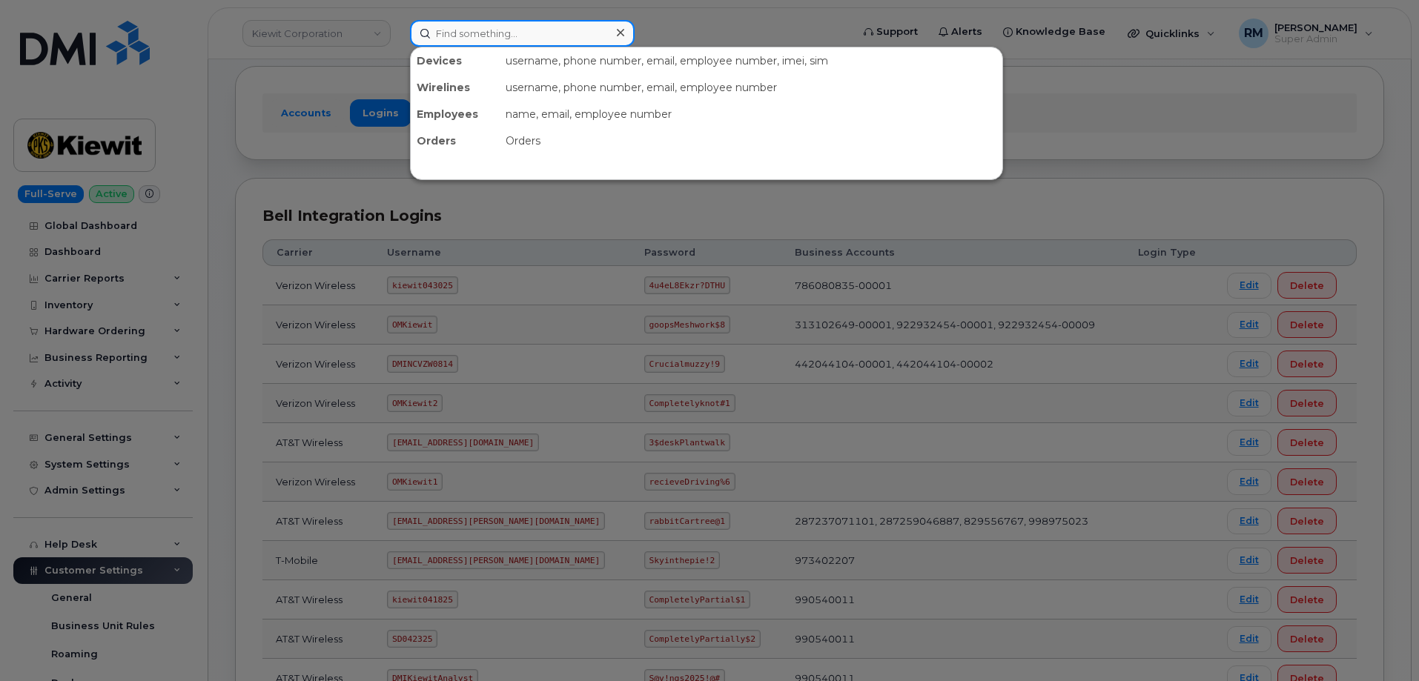
paste input "7737206379"
type input "7737206379"
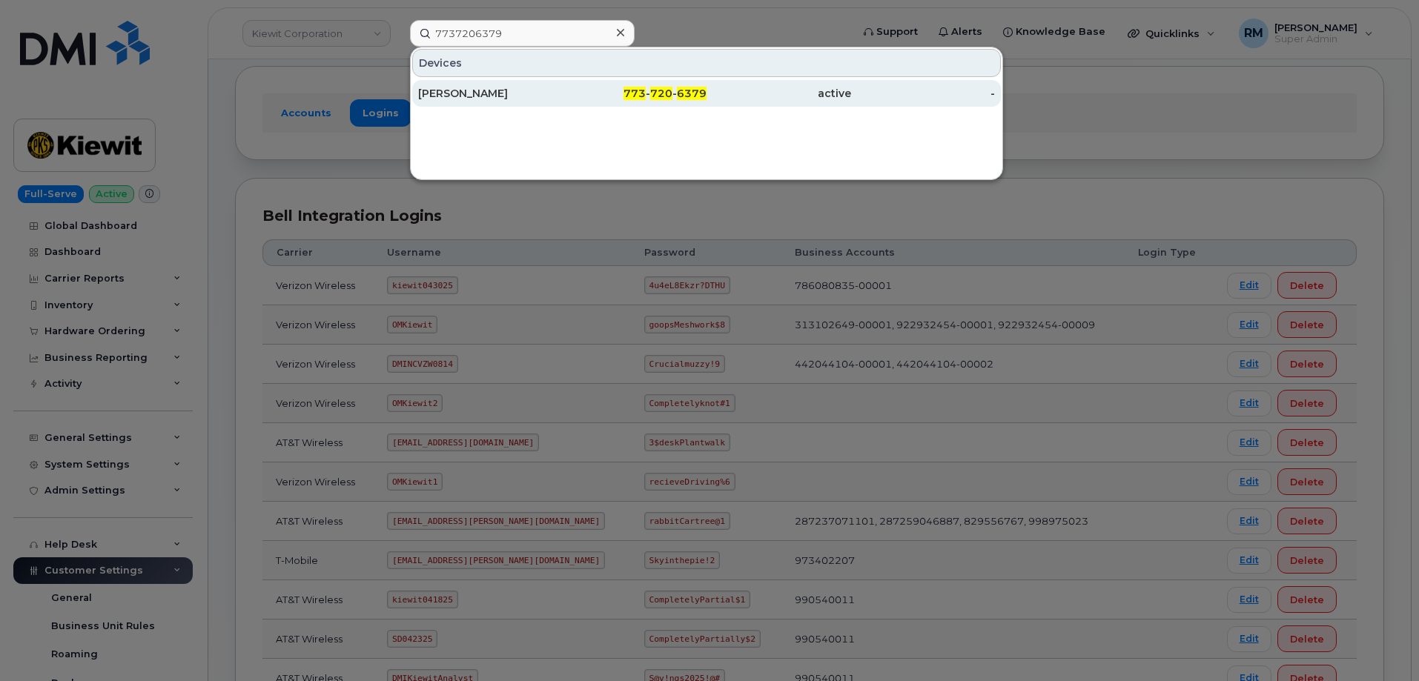
click at [480, 87] on div "[PERSON_NAME]" at bounding box center [490, 93] width 145 height 15
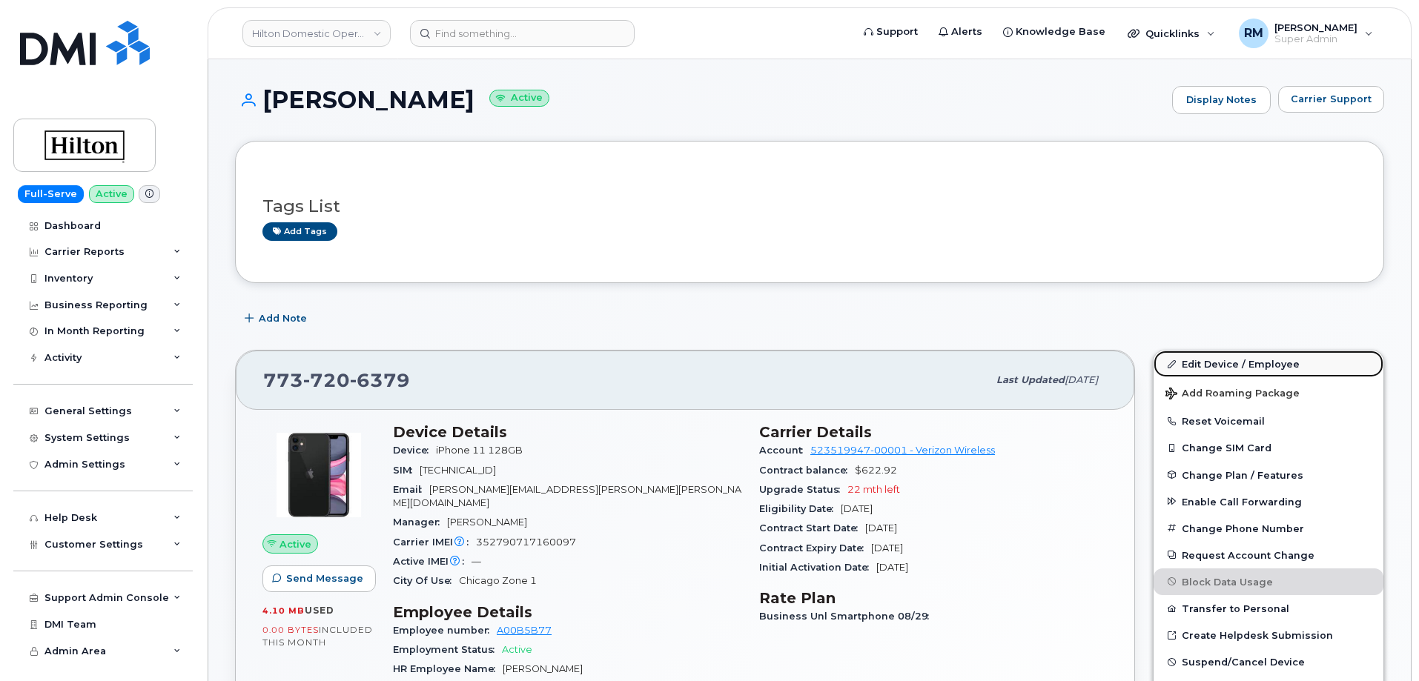
click at [1228, 369] on link "Edit Device / Employee" at bounding box center [1269, 364] width 230 height 27
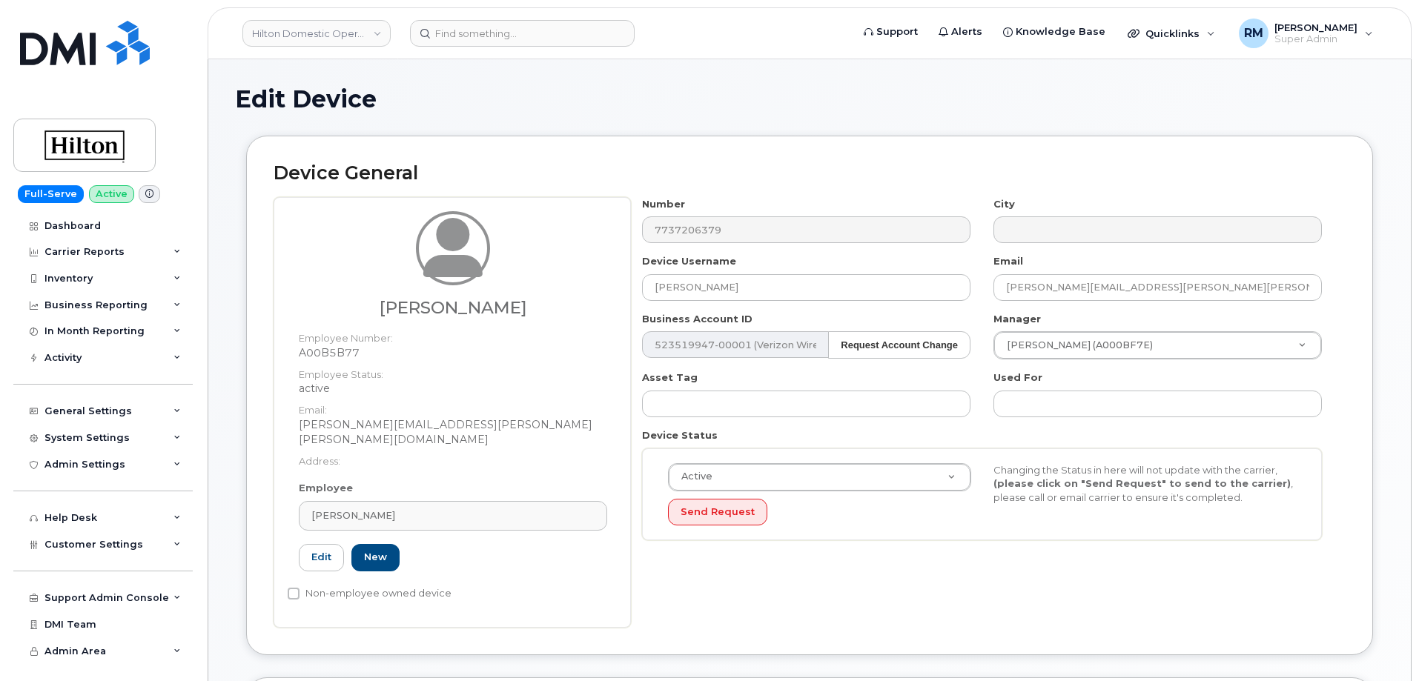
select select "34080331"
click at [387, 509] on div "[PERSON_NAME]" at bounding box center [452, 516] width 283 height 14
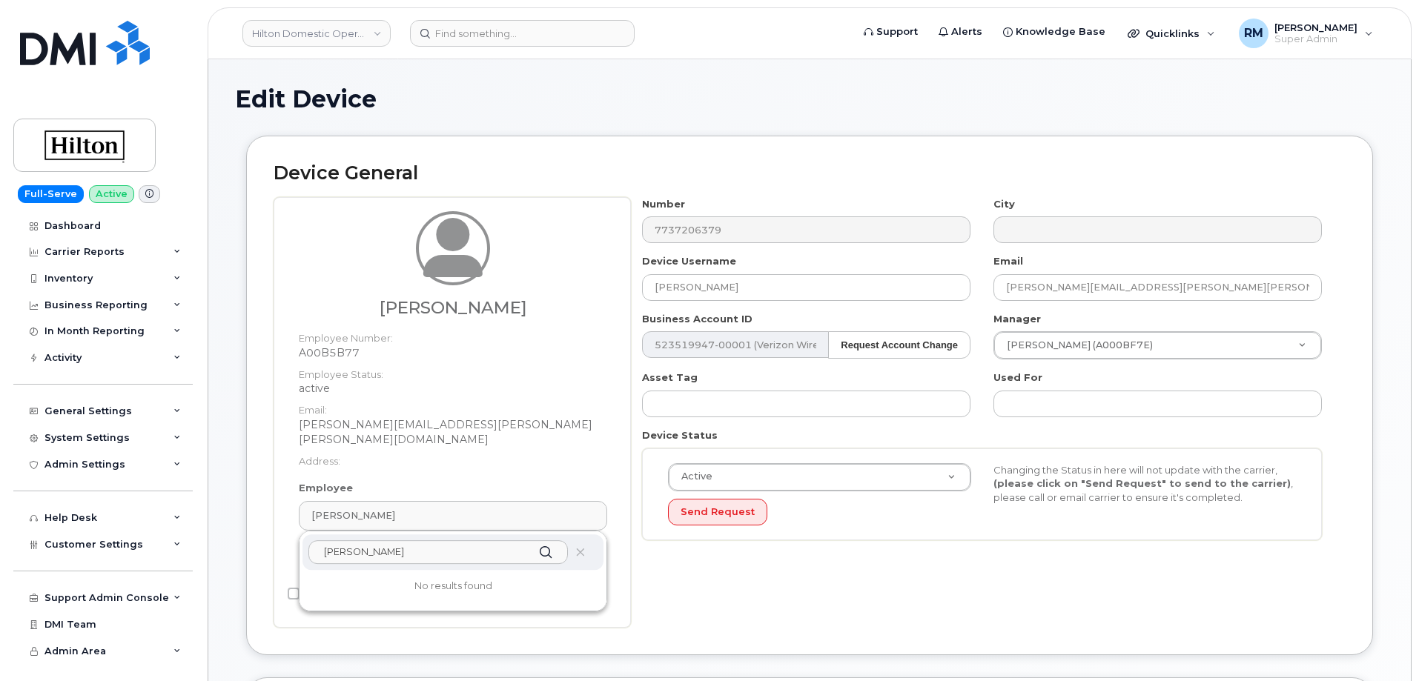
type input "stephen thompson"
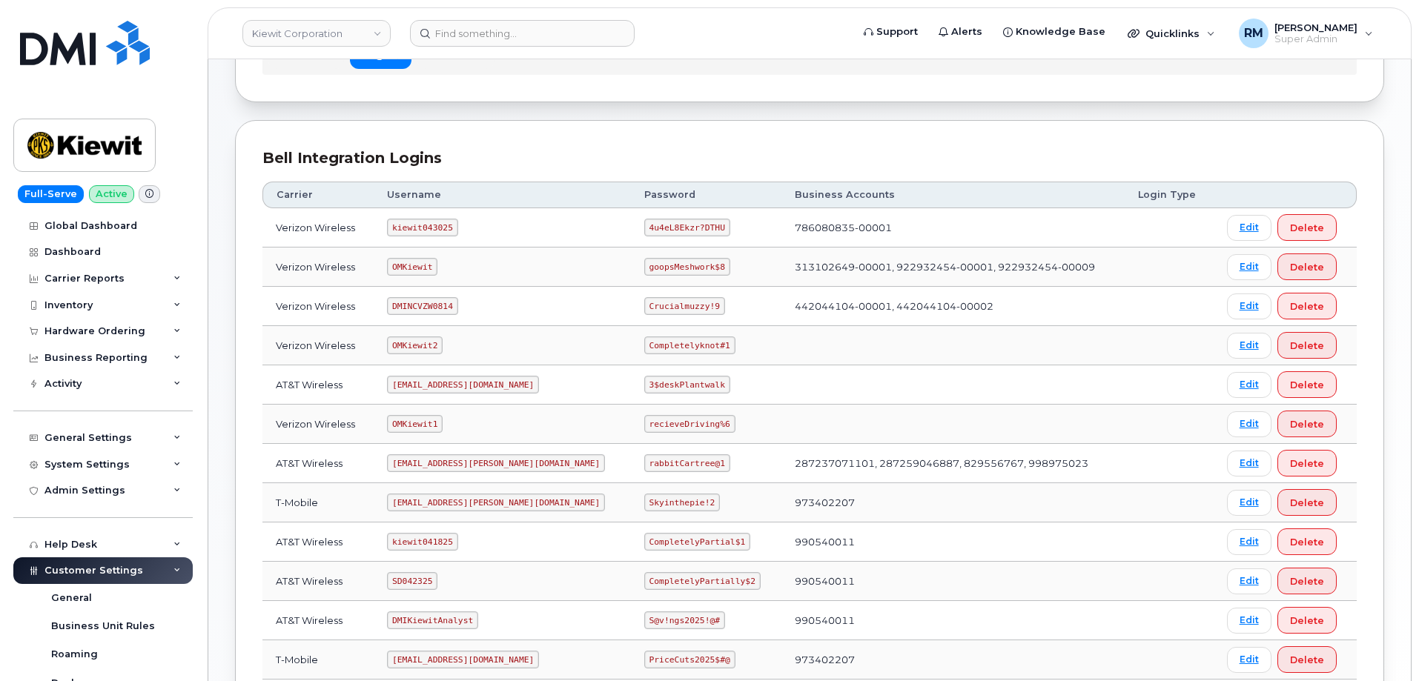
scroll to position [148, 0]
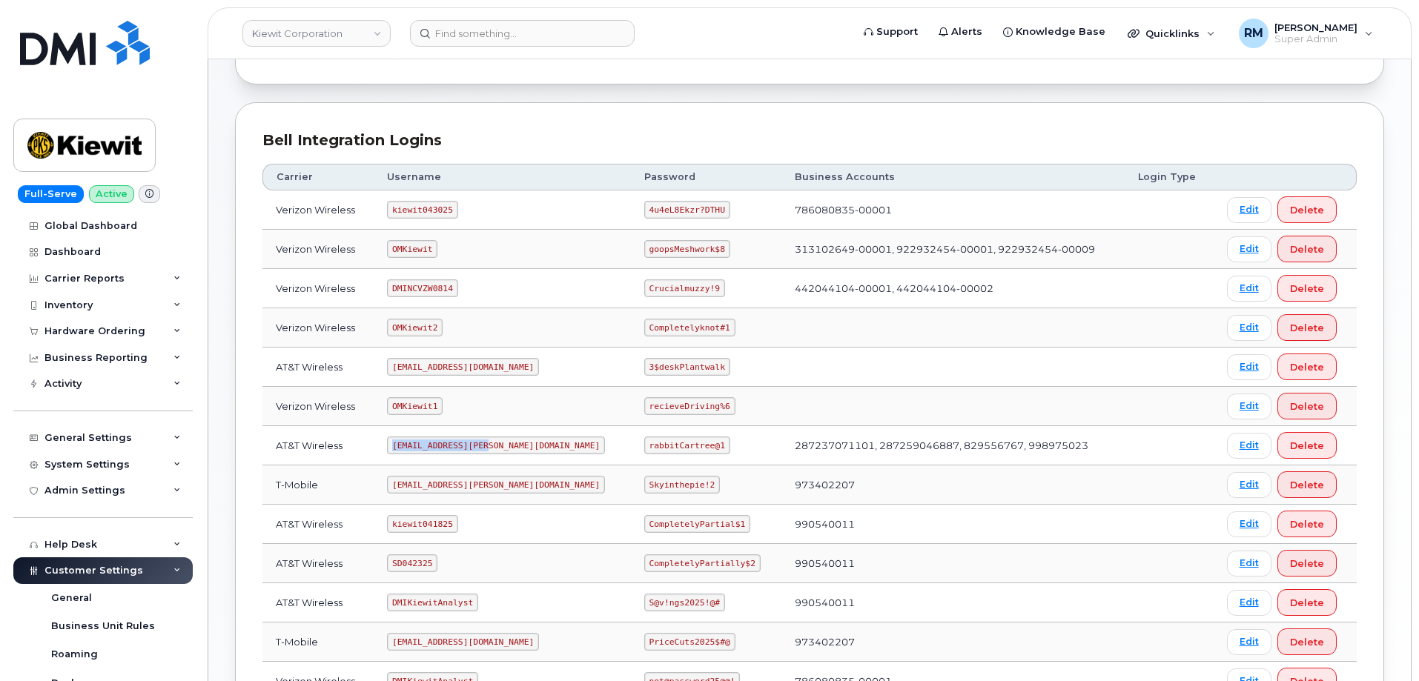
drag, startPoint x: 400, startPoint y: 445, endPoint x: 497, endPoint y: 440, distance: 97.3
click at [497, 440] on td "ms-kiewit@dminc.com" at bounding box center [502, 445] width 257 height 39
copy code "ms-kiewit@dminc.com"
drag, startPoint x: 602, startPoint y: 446, endPoint x: 703, endPoint y: 447, distance: 100.8
click at [703, 447] on td "rabbitCartree@1" at bounding box center [706, 445] width 150 height 39
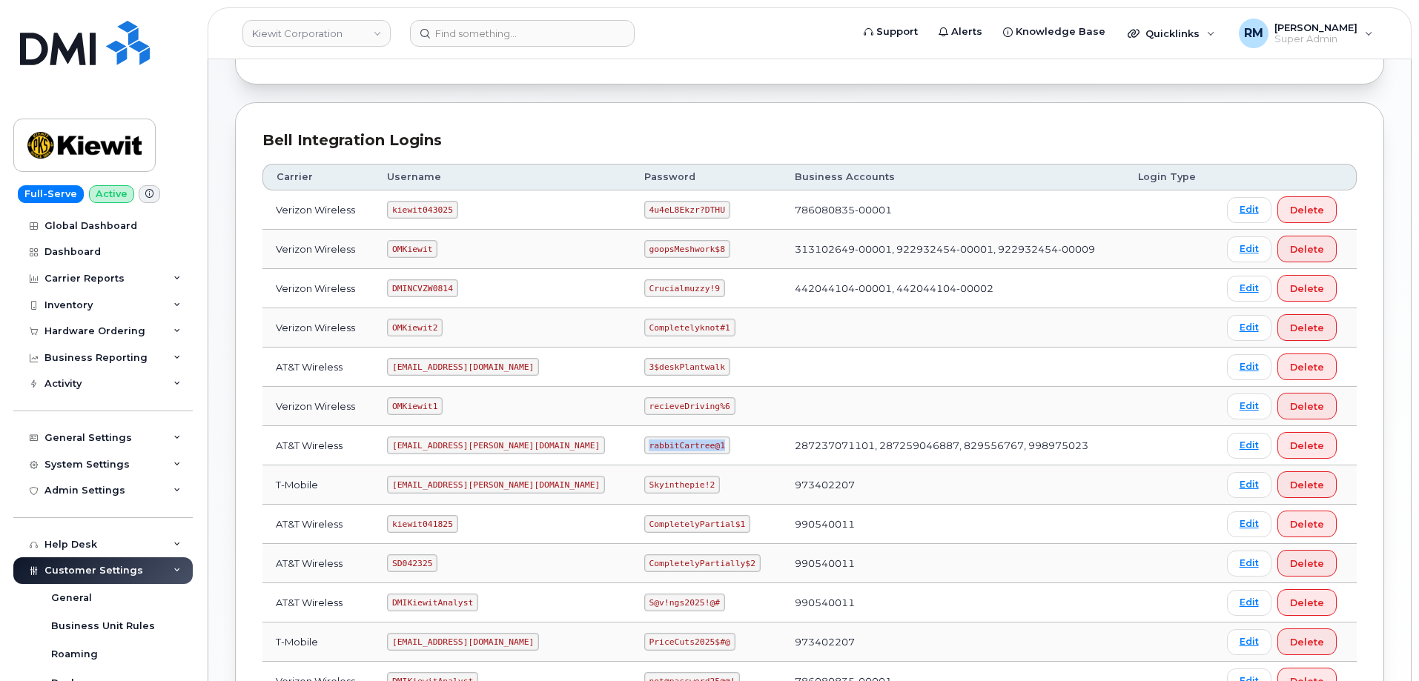
copy code "rabbitCartree@1"
click at [1314, 18] on div "RM Rachel Miller Super Admin English Français Adjust Account View AT&T Wireless…" at bounding box center [1306, 33] width 158 height 33
click at [1315, 31] on span "[PERSON_NAME]" at bounding box center [1315, 27] width 83 height 12
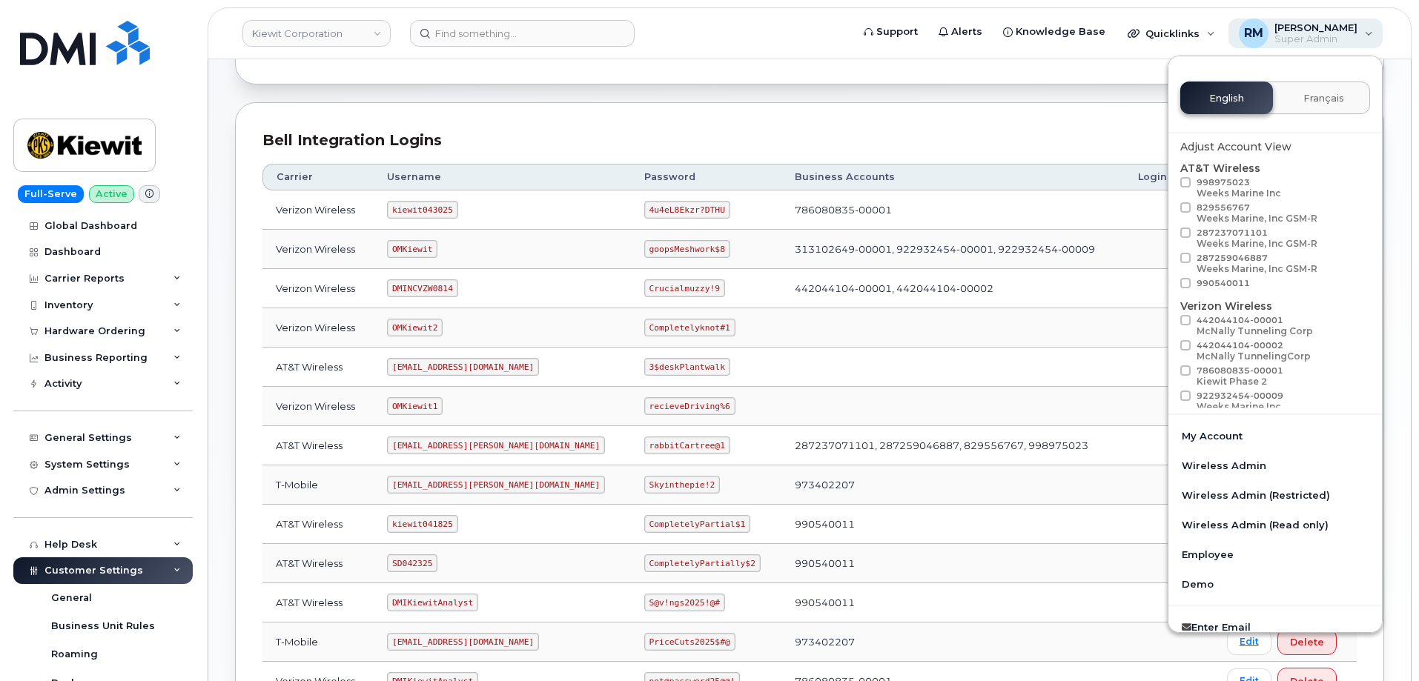
click at [1315, 32] on span "[PERSON_NAME]" at bounding box center [1315, 27] width 83 height 12
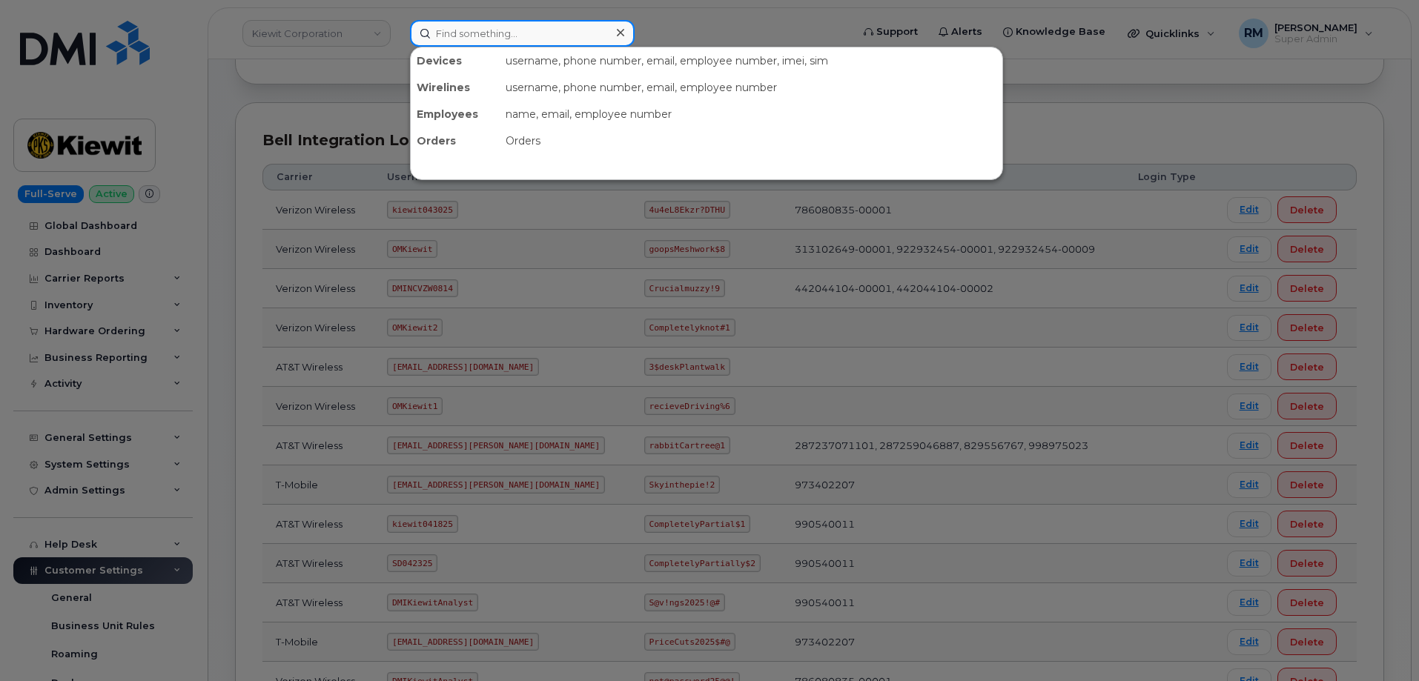
click at [492, 34] on input at bounding box center [522, 33] width 225 height 27
paste input "985.276.7312"
type input "985.276.7312"
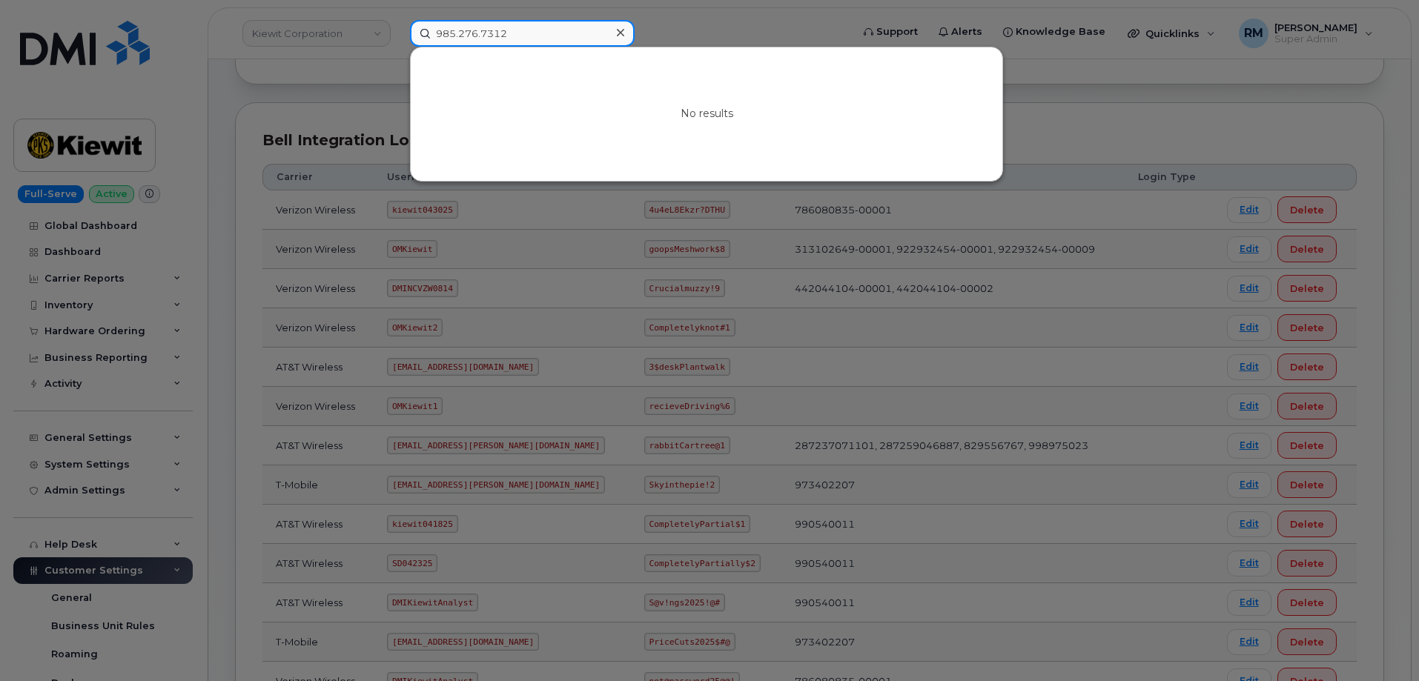
drag, startPoint x: 524, startPoint y: 33, endPoint x: 502, endPoint y: 30, distance: 22.5
click at [524, 33] on input "985.276.7312" at bounding box center [522, 33] width 225 height 27
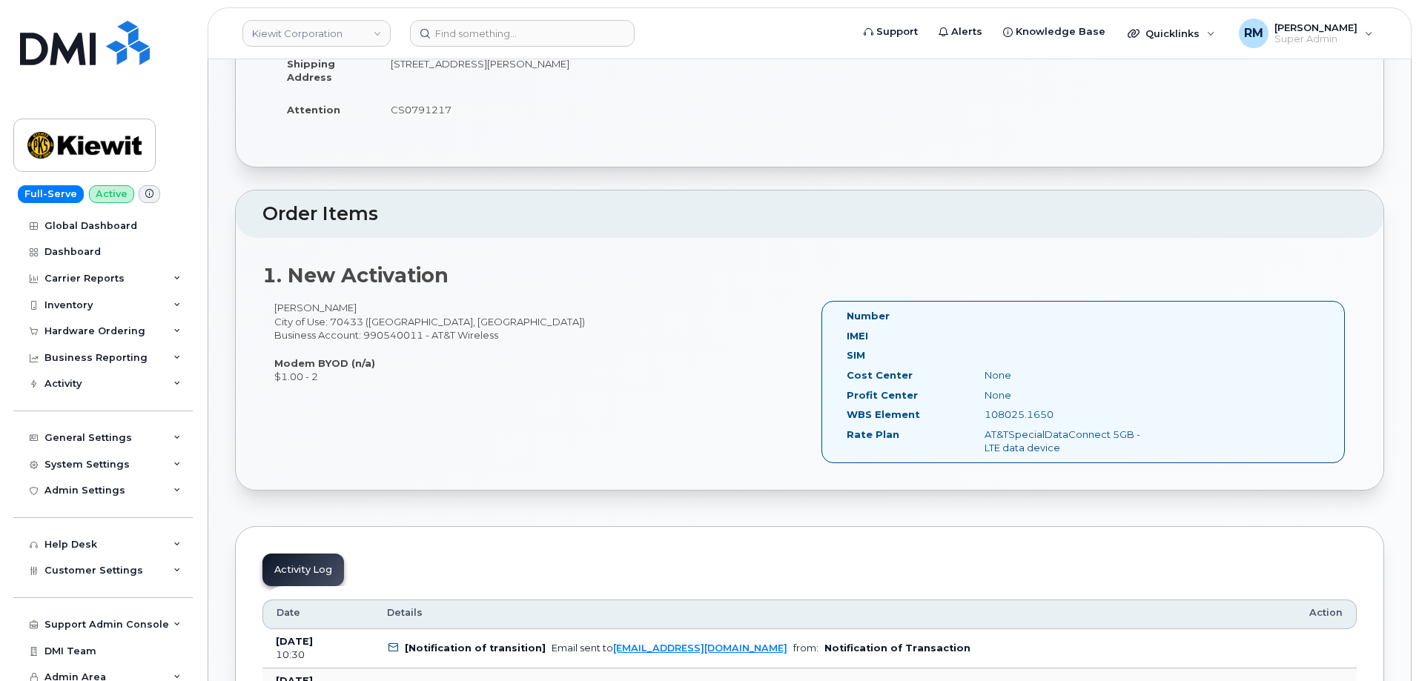
scroll to position [297, 0]
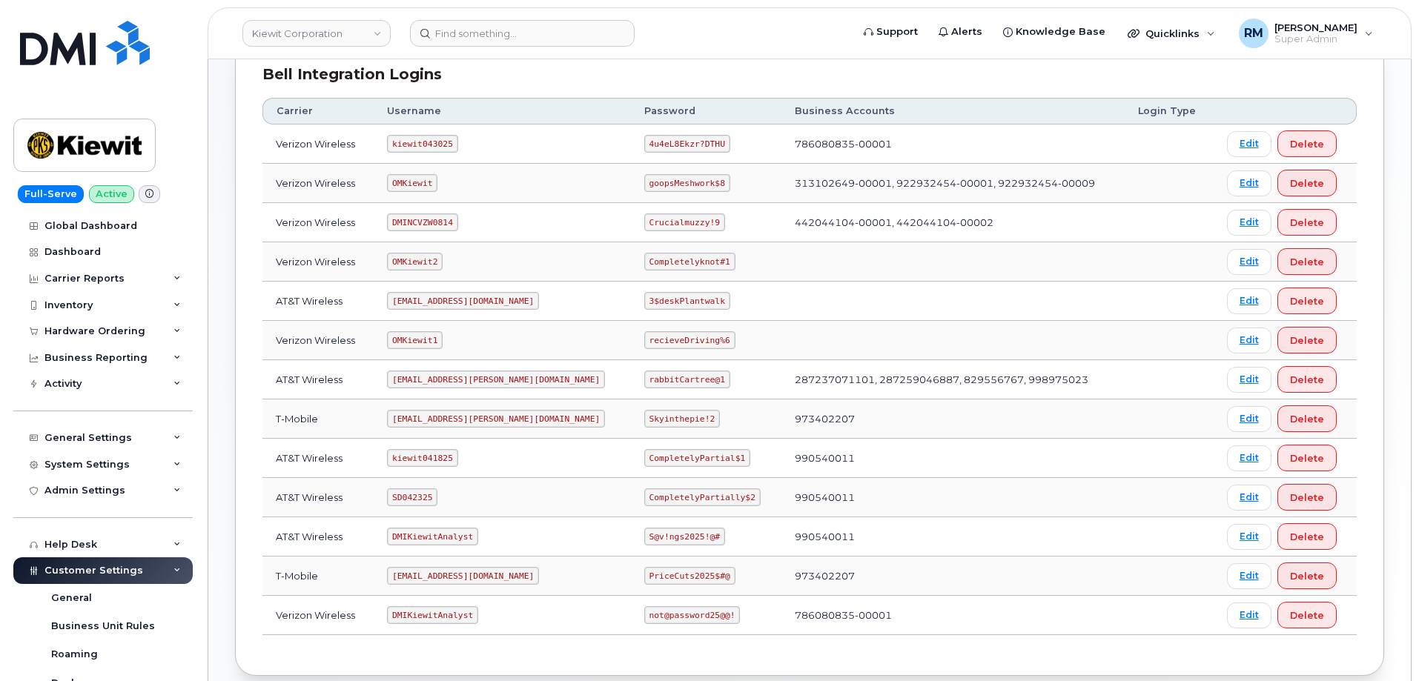
scroll to position [222, 0]
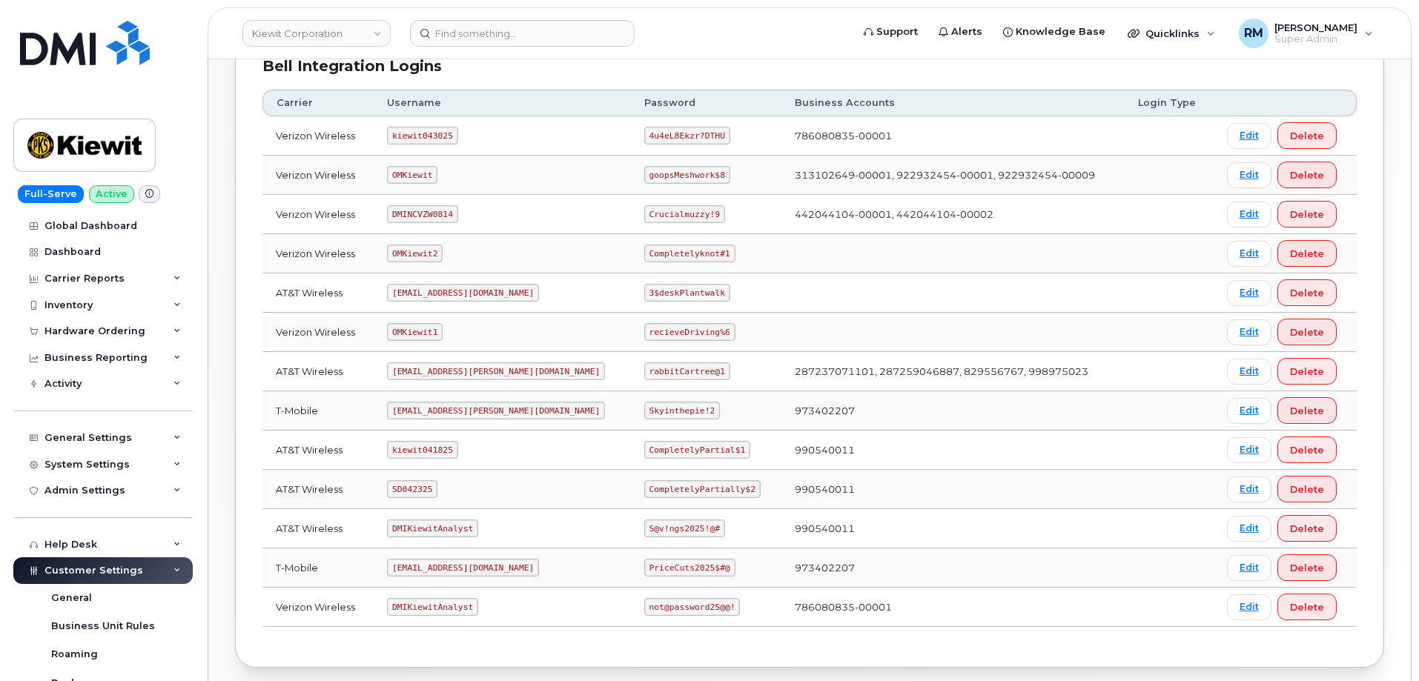
click at [415, 489] on code "SD042325" at bounding box center [412, 489] width 50 height 18
copy code "SD042325"
drag, startPoint x: 602, startPoint y: 491, endPoint x: 713, endPoint y: 487, distance: 111.3
click at [712, 487] on td "CompletelyPartially$2" at bounding box center [706, 489] width 150 height 39
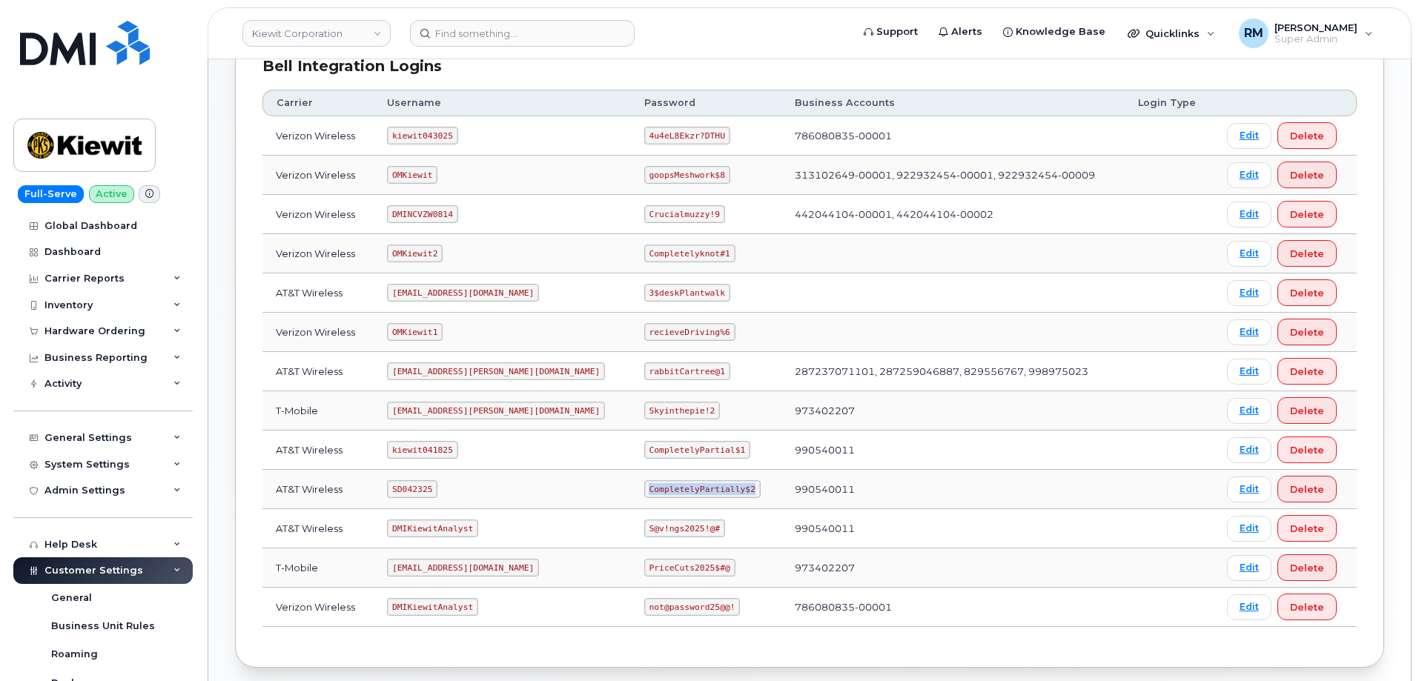
copy code "CompletelyPartially$2"
